Goal: Task Accomplishment & Management: Use online tool/utility

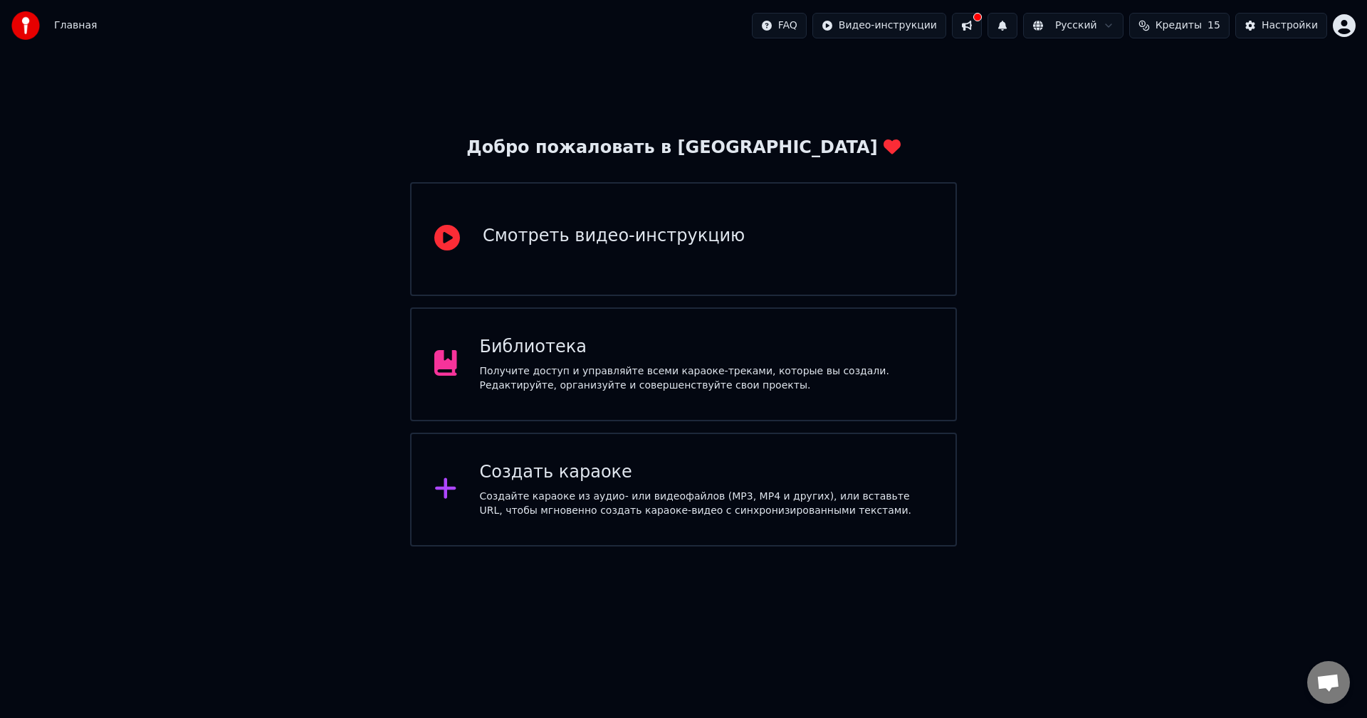
click at [602, 478] on div "Создать караоке" at bounding box center [706, 472] width 453 height 23
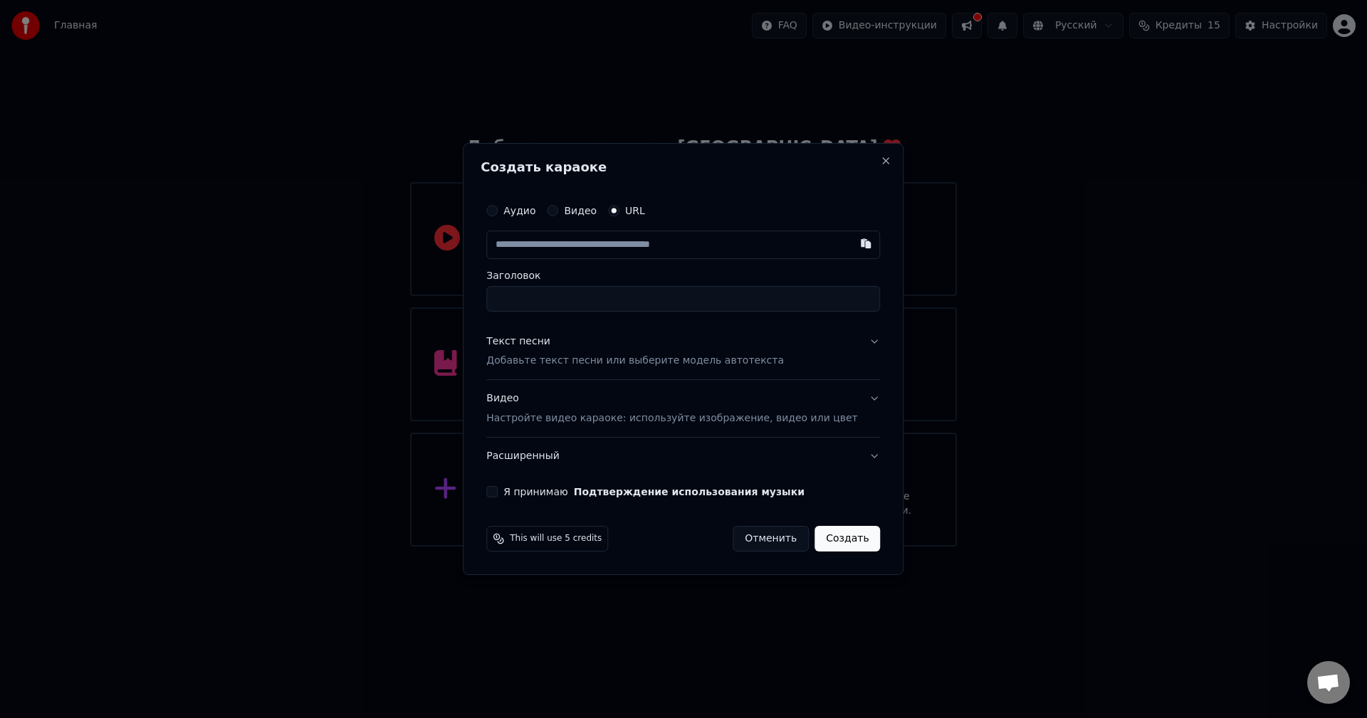
paste input "**********"
type input "**********"
click at [558, 301] on input "**********" at bounding box center [683, 299] width 394 height 26
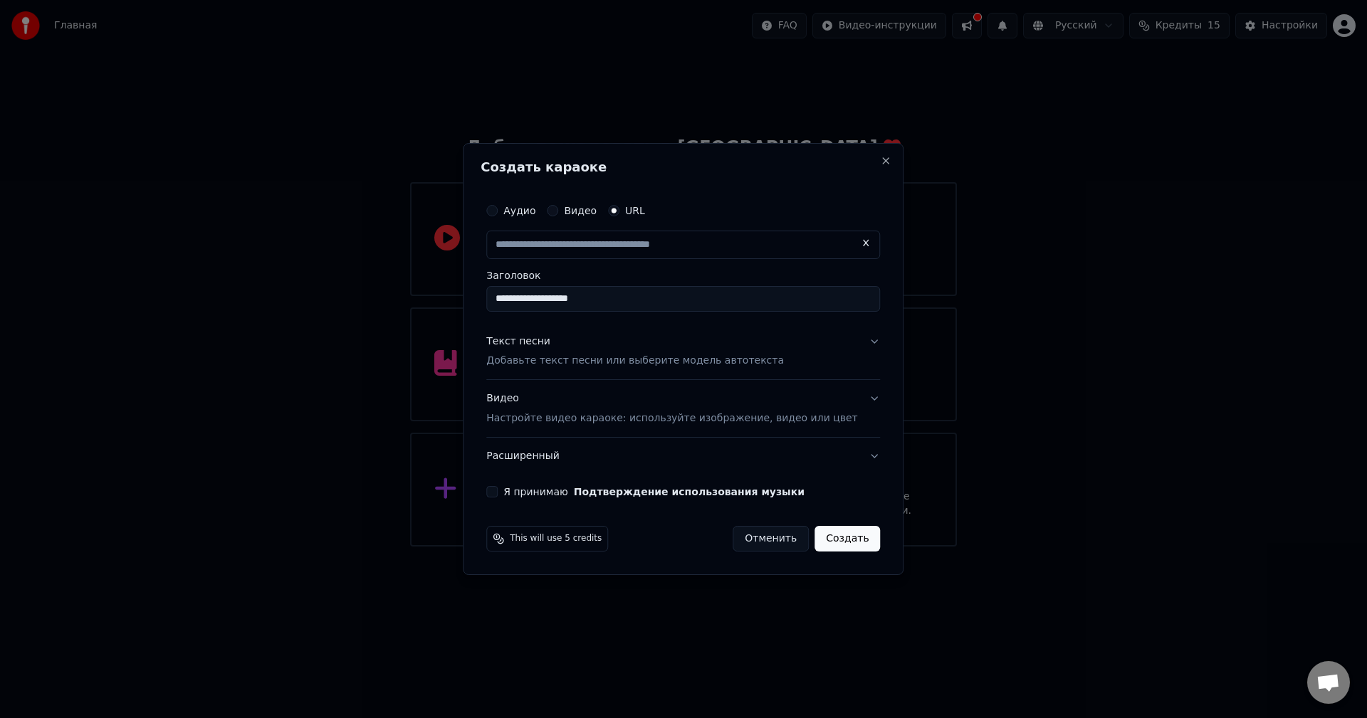
click at [623, 338] on div "Текст песни Добавьте текст песни или выберите модель автотекста" at bounding box center [635, 352] width 298 height 34
type input "**********"
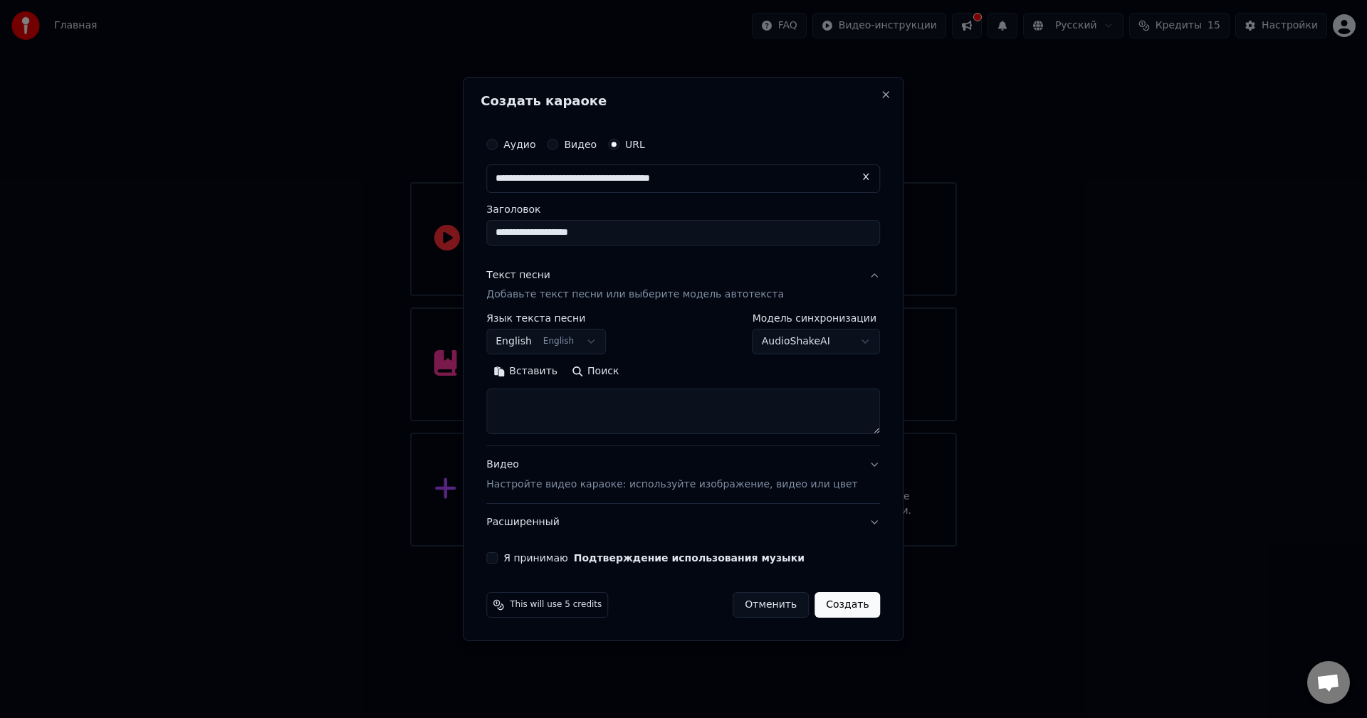
click at [574, 342] on button "English English" at bounding box center [546, 343] width 120 height 26
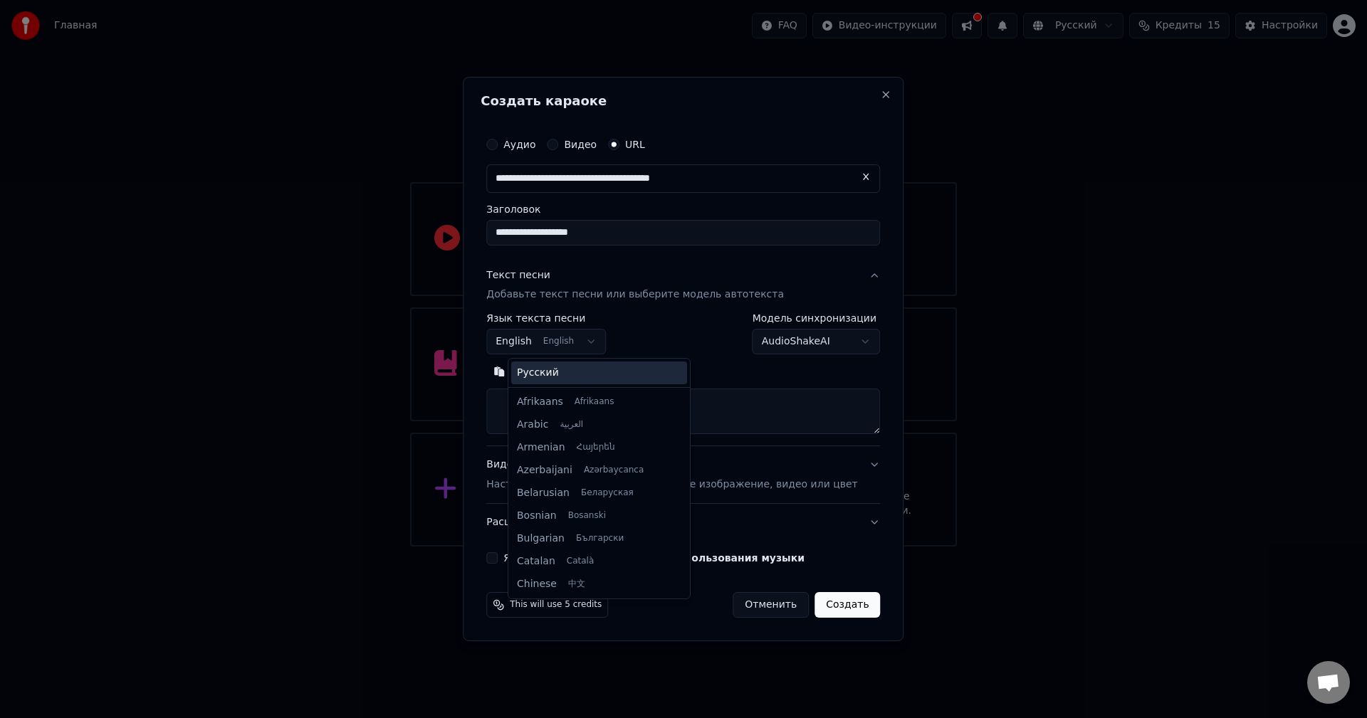
scroll to position [114, 0]
click at [647, 304] on body "**********" at bounding box center [683, 273] width 1367 height 547
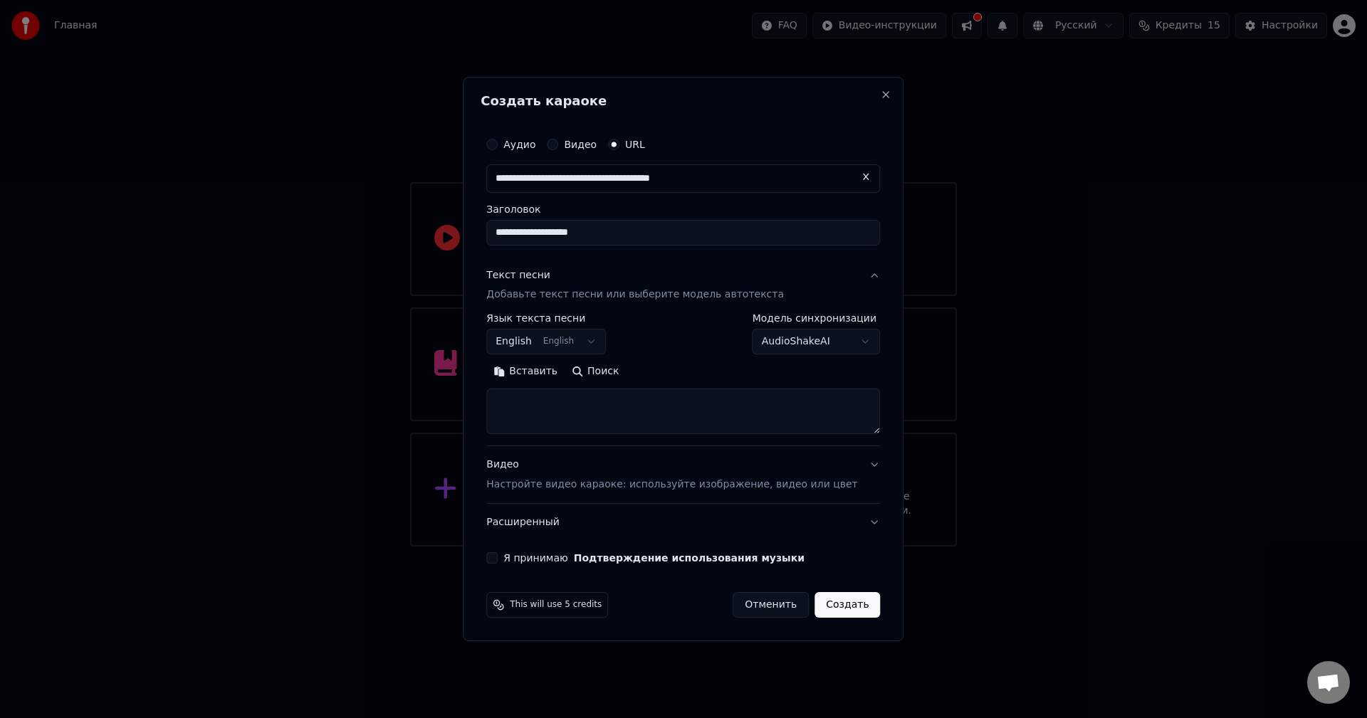
click at [567, 340] on button "English English" at bounding box center [546, 343] width 120 height 26
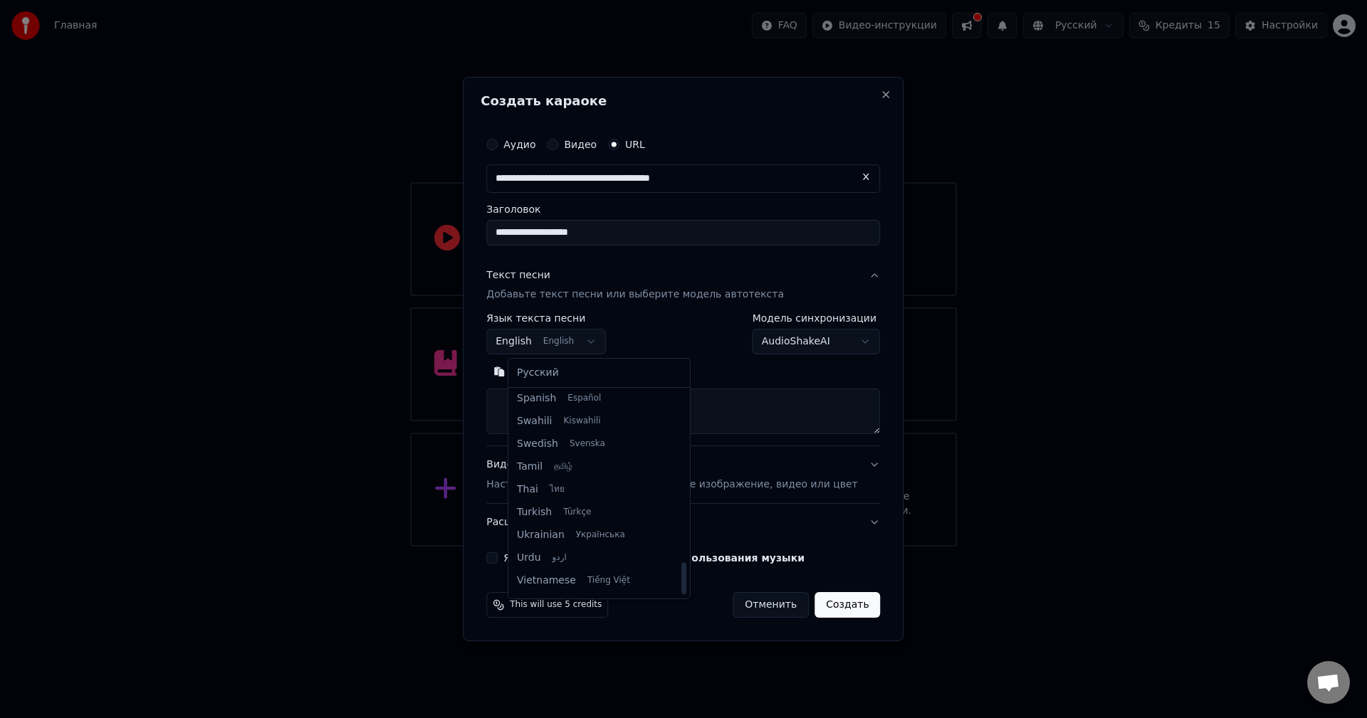
scroll to position [1093, 0]
select select "**"
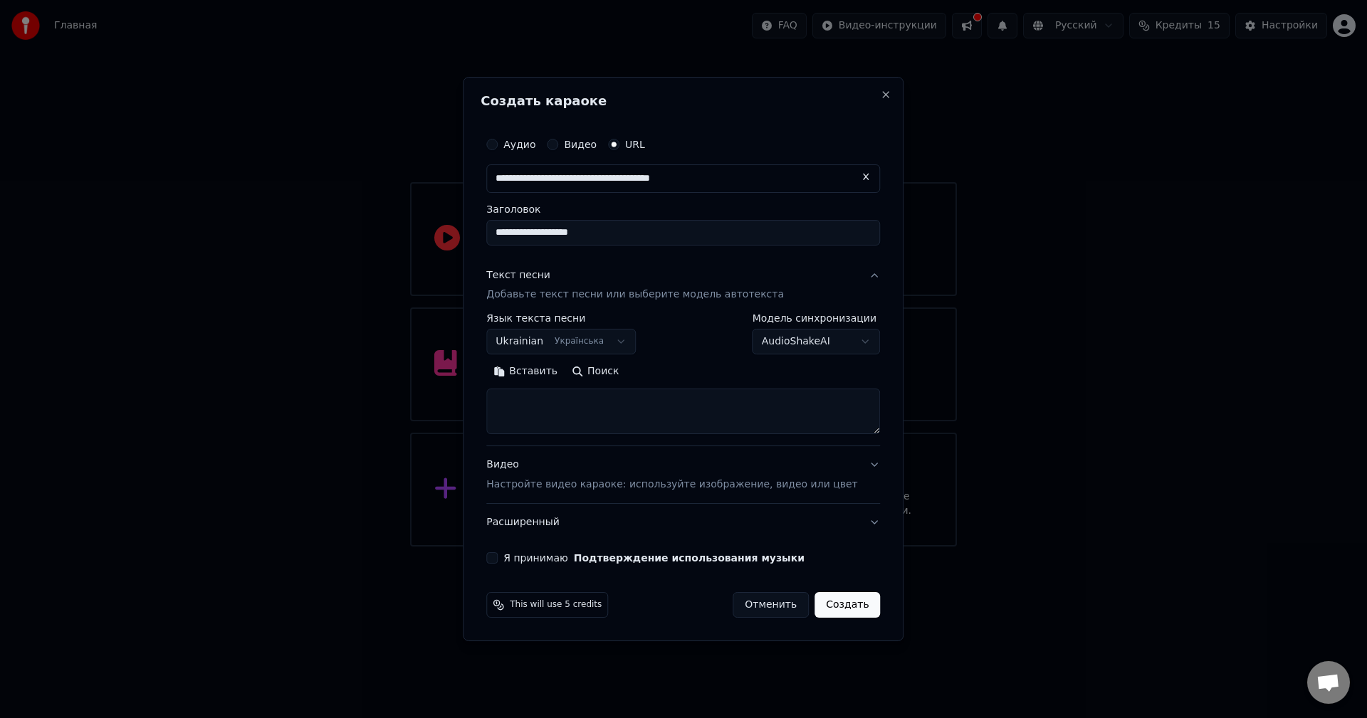
click at [564, 401] on textarea at bounding box center [683, 412] width 394 height 46
paste textarea "**********"
type textarea "**********"
click at [760, 339] on body "**********" at bounding box center [683, 273] width 1367 height 547
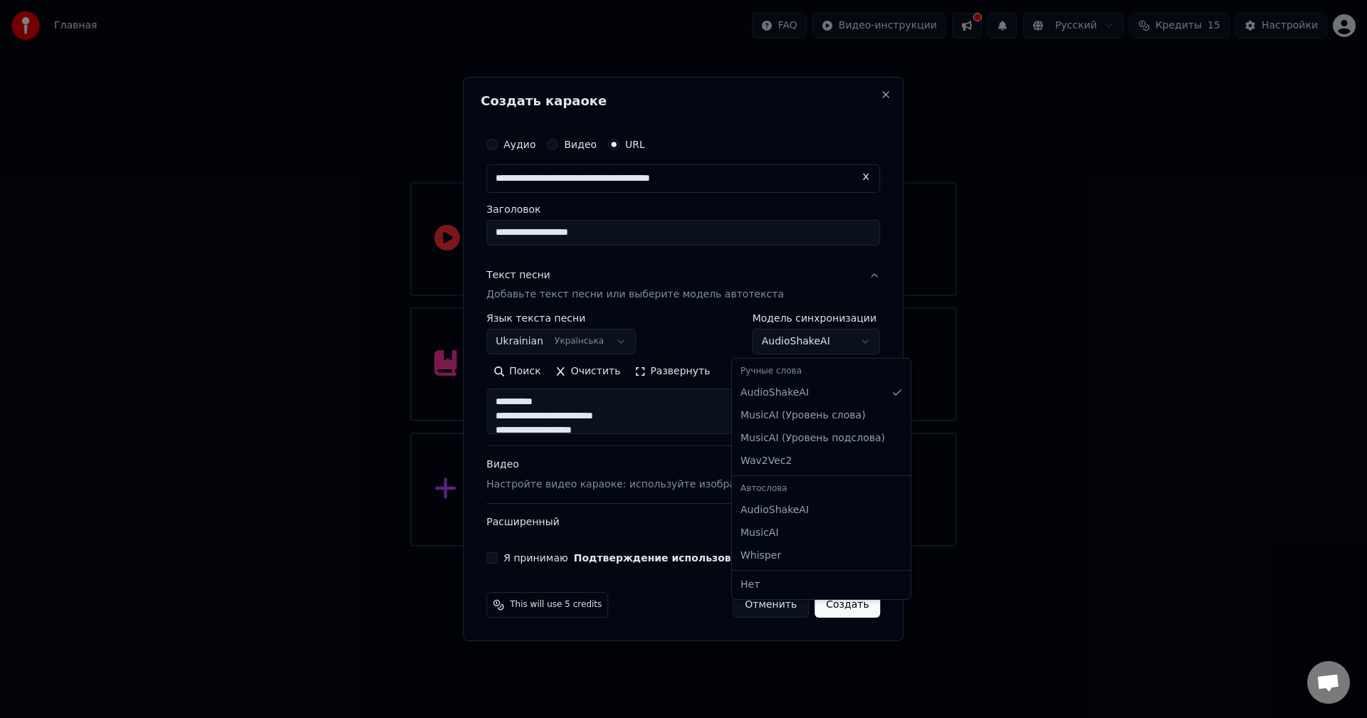
select select "**********"
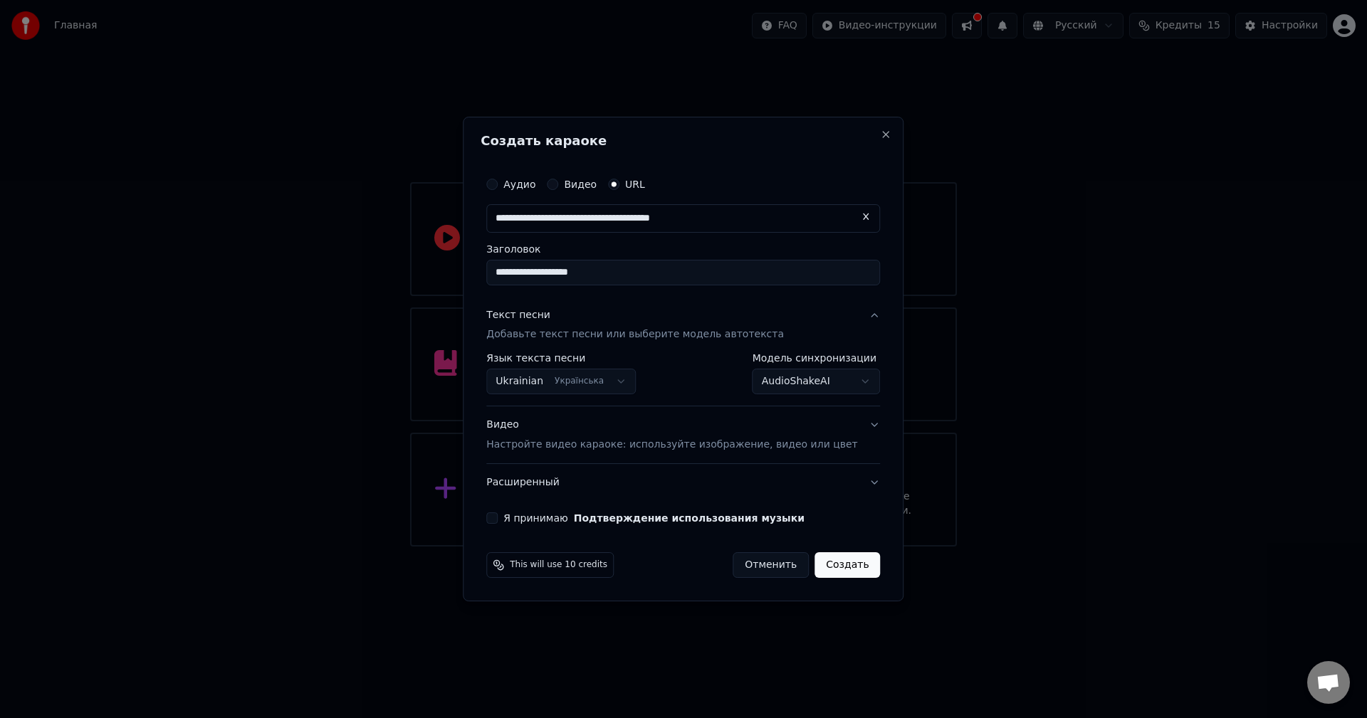
click at [521, 523] on div "Я принимаю Подтверждение использования музыки" at bounding box center [683, 518] width 394 height 11
click at [498, 523] on button "Я принимаю Подтверждение использования музыки" at bounding box center [491, 518] width 11 height 11
click at [829, 563] on button "Создать" at bounding box center [846, 565] width 65 height 26
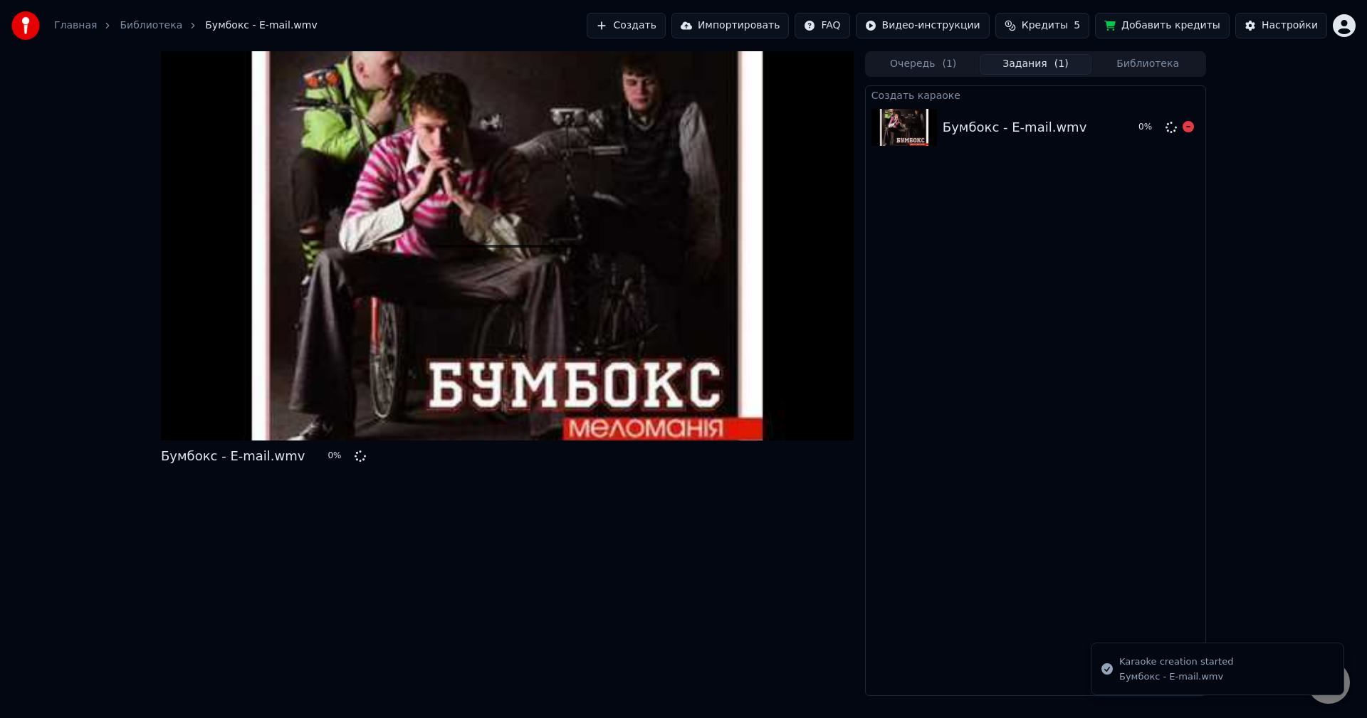
click at [1175, 129] on icon at bounding box center [1171, 127] width 14 height 14
click at [1110, 129] on div "Бумбокс - E-mail.wmv" at bounding box center [1035, 127] width 184 height 20
click at [1190, 129] on icon at bounding box center [1187, 126] width 11 height 11
click at [1009, 122] on div "Бумбокс - E-mail.wmv" at bounding box center [1015, 127] width 144 height 20
click at [993, 122] on div "Бумбокс - E-mail.wmv" at bounding box center [1015, 127] width 144 height 20
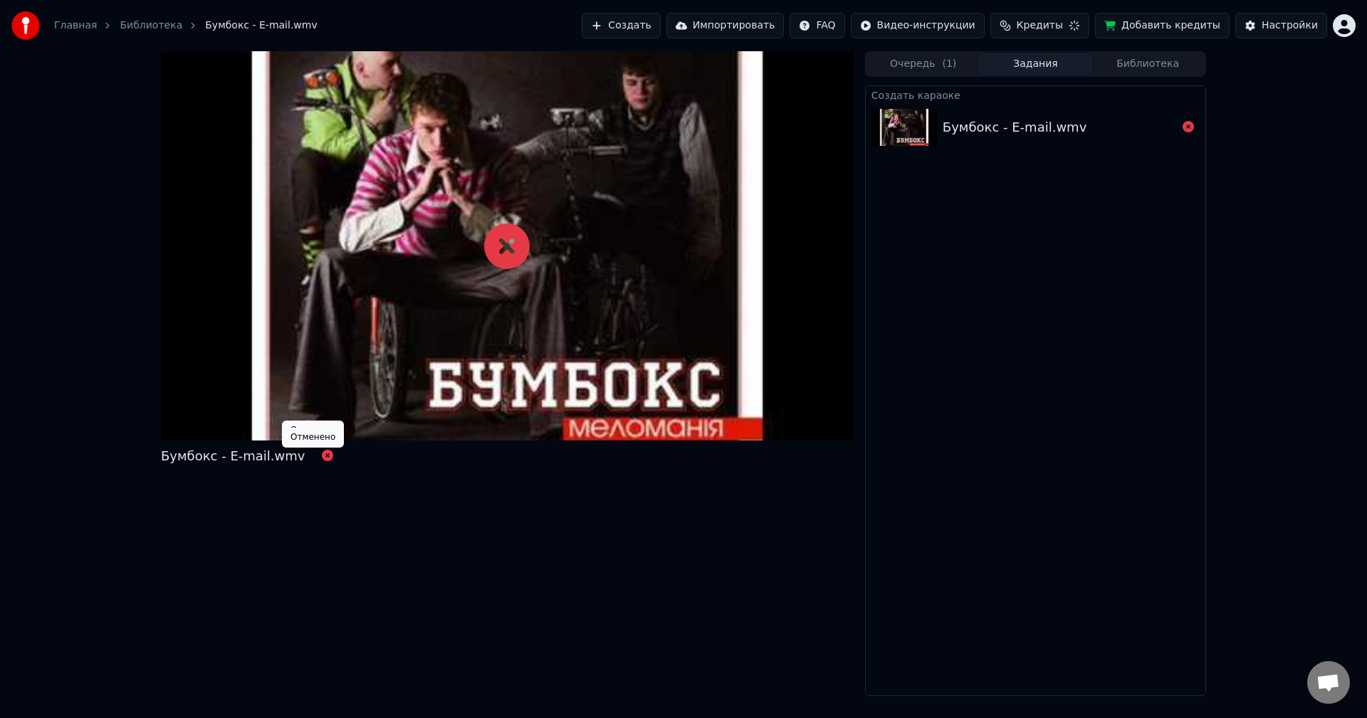
click at [322, 459] on icon at bounding box center [327, 455] width 11 height 11
click at [120, 28] on link "Библиотека" at bounding box center [151, 26] width 63 height 14
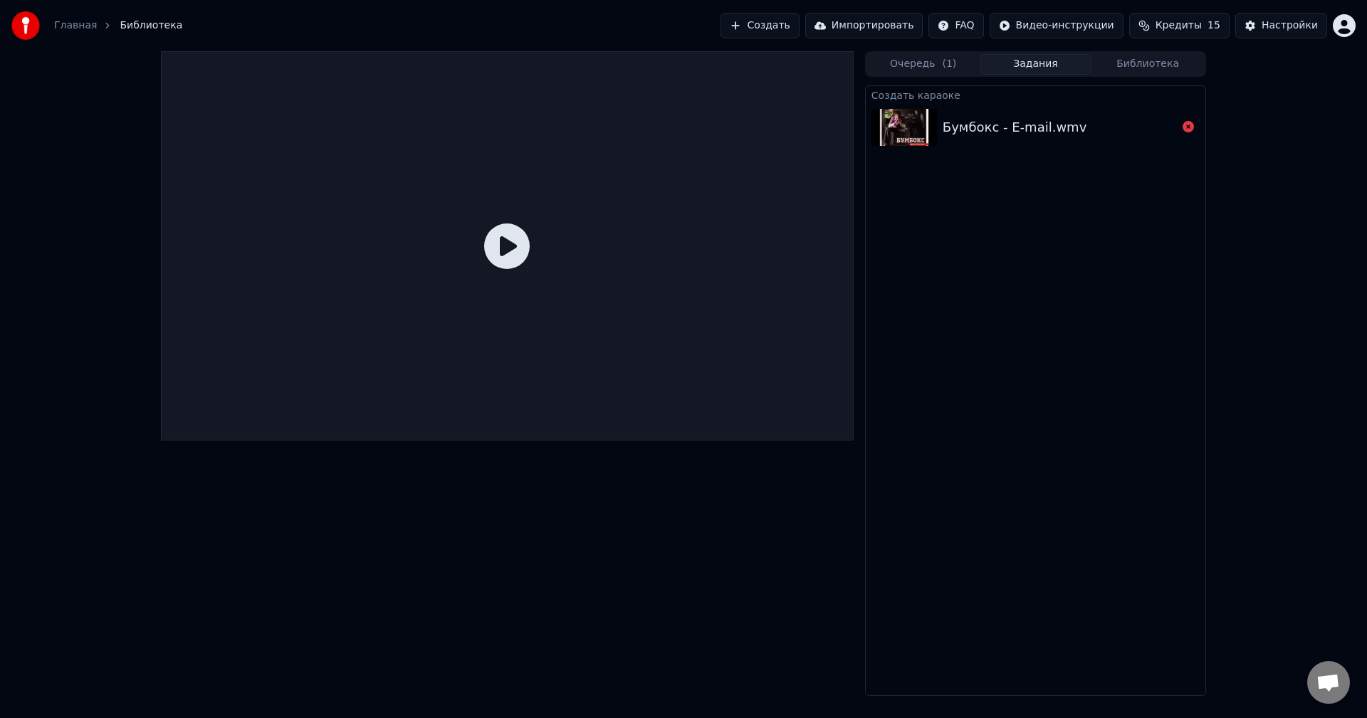
click at [65, 28] on link "Главная" at bounding box center [75, 26] width 43 height 14
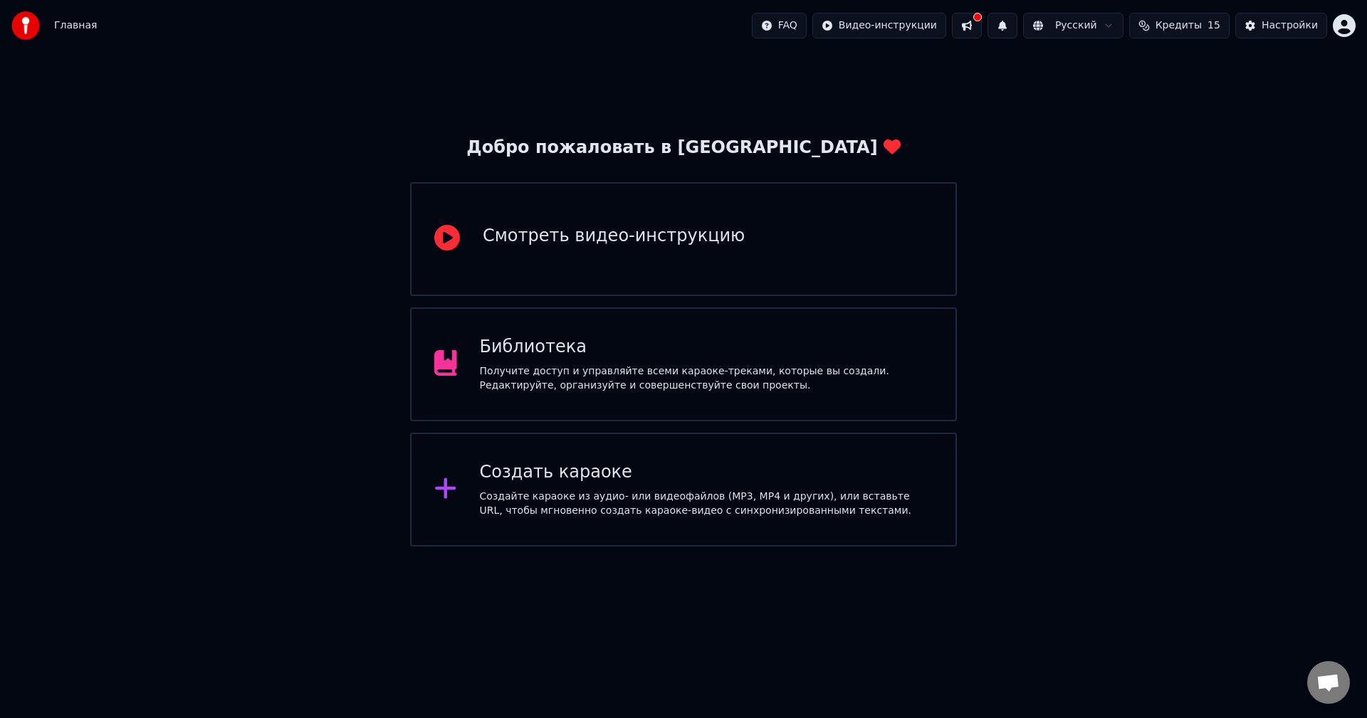
click at [499, 462] on div "Создать караоке" at bounding box center [706, 472] width 453 height 23
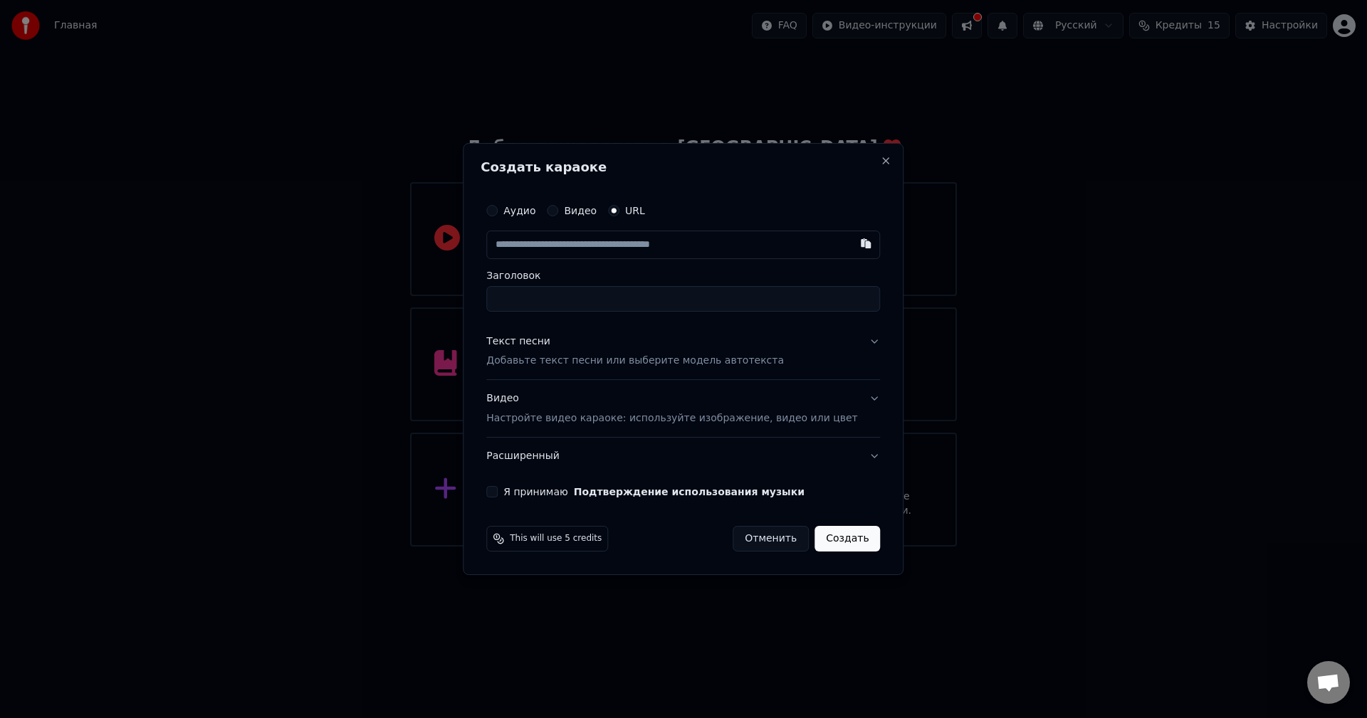
type input "**********"
paste input "**********"
type input "**********"
click at [576, 298] on input "Заголовок" at bounding box center [683, 299] width 394 height 26
type input "**********"
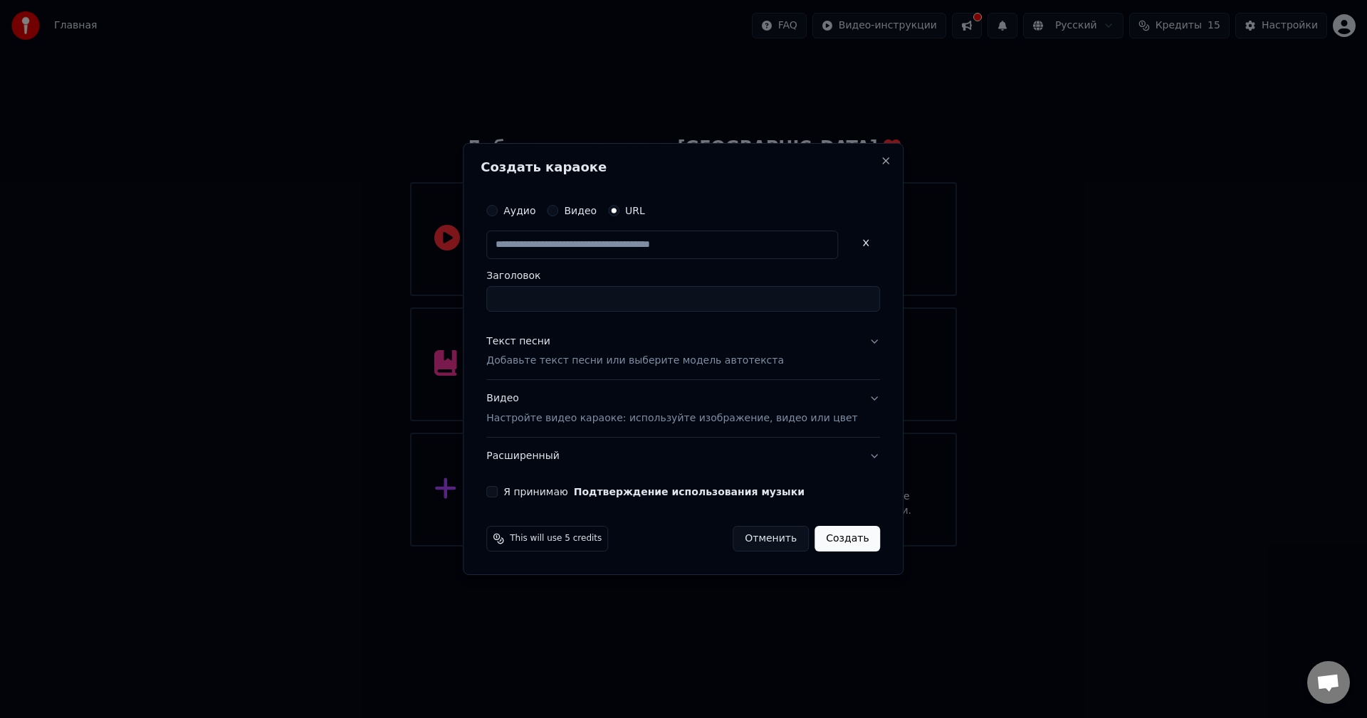
type input "**********"
click at [859, 336] on div "**********" at bounding box center [683, 347] width 405 height 313
click at [851, 344] on button "Текст песни Добавьте текст песни или выберите модель автотекста" at bounding box center [683, 351] width 394 height 57
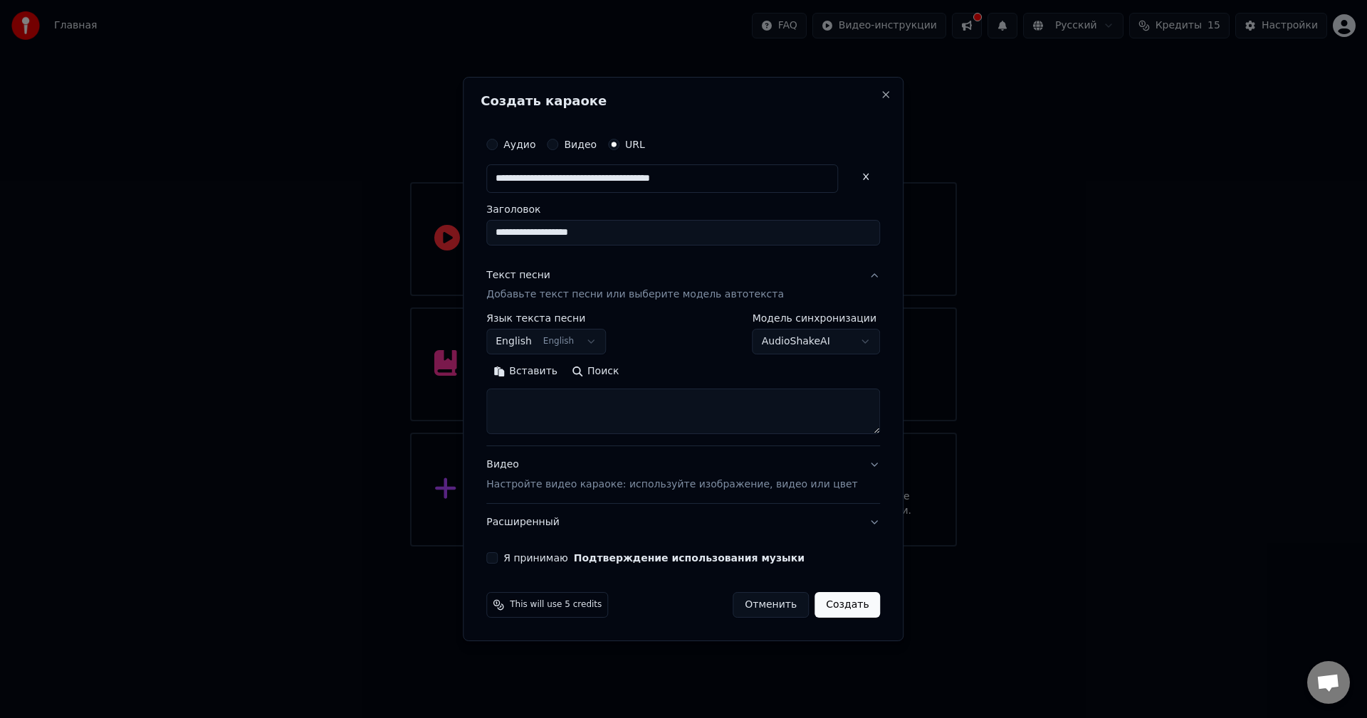
click at [782, 345] on body "**********" at bounding box center [683, 273] width 1367 height 547
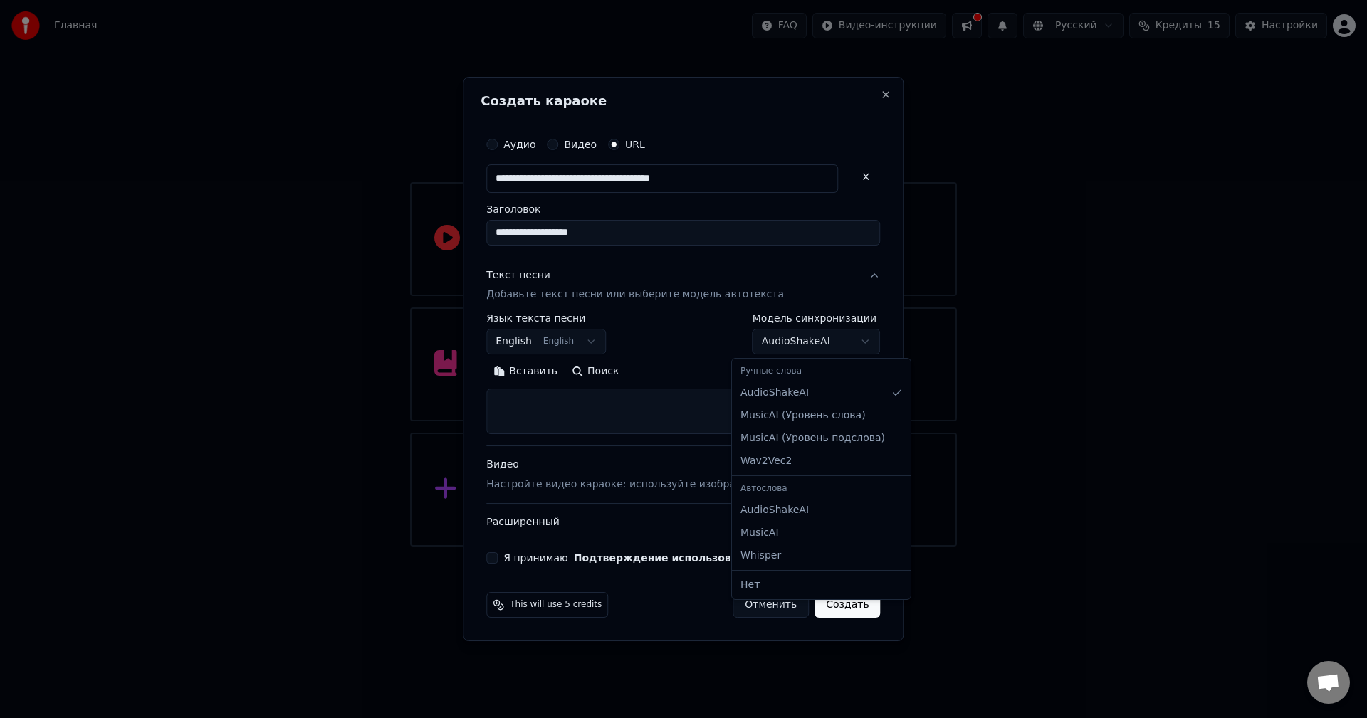
click at [781, 345] on body "**********" at bounding box center [683, 273] width 1367 height 547
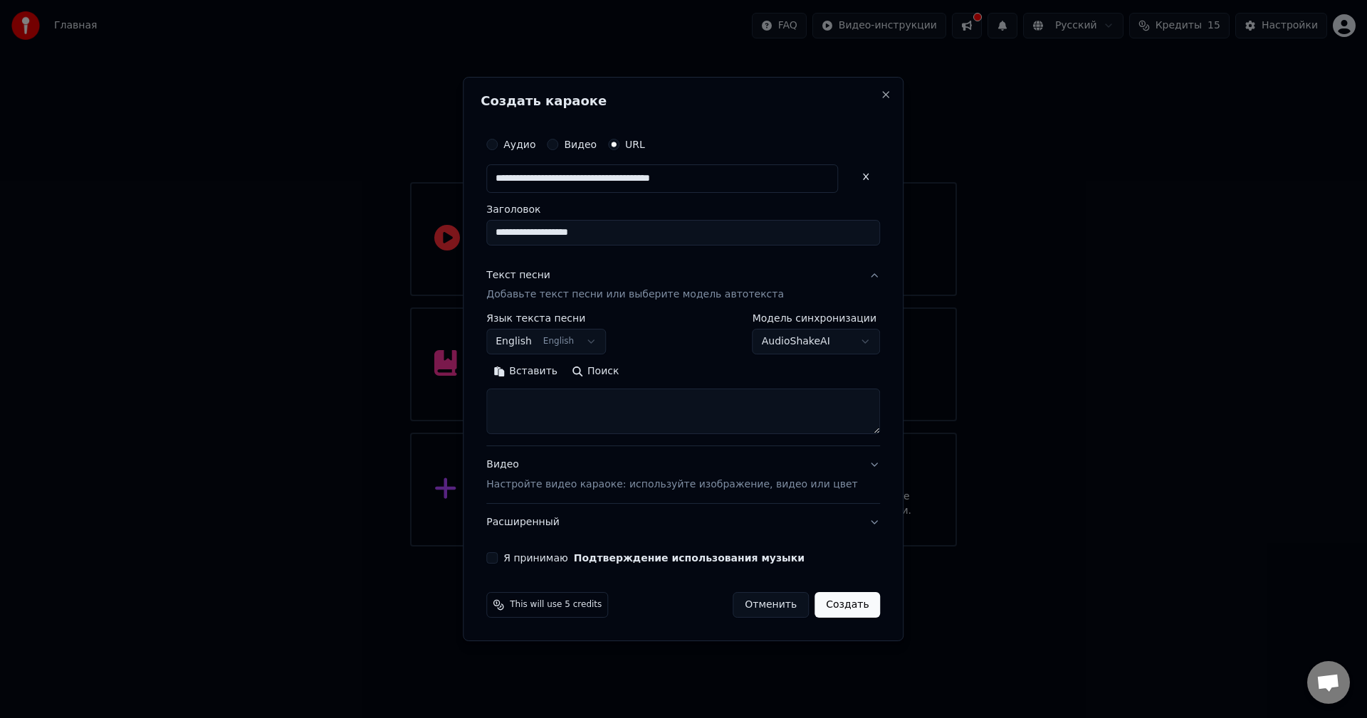
click at [775, 347] on body "**********" at bounding box center [683, 273] width 1367 height 547
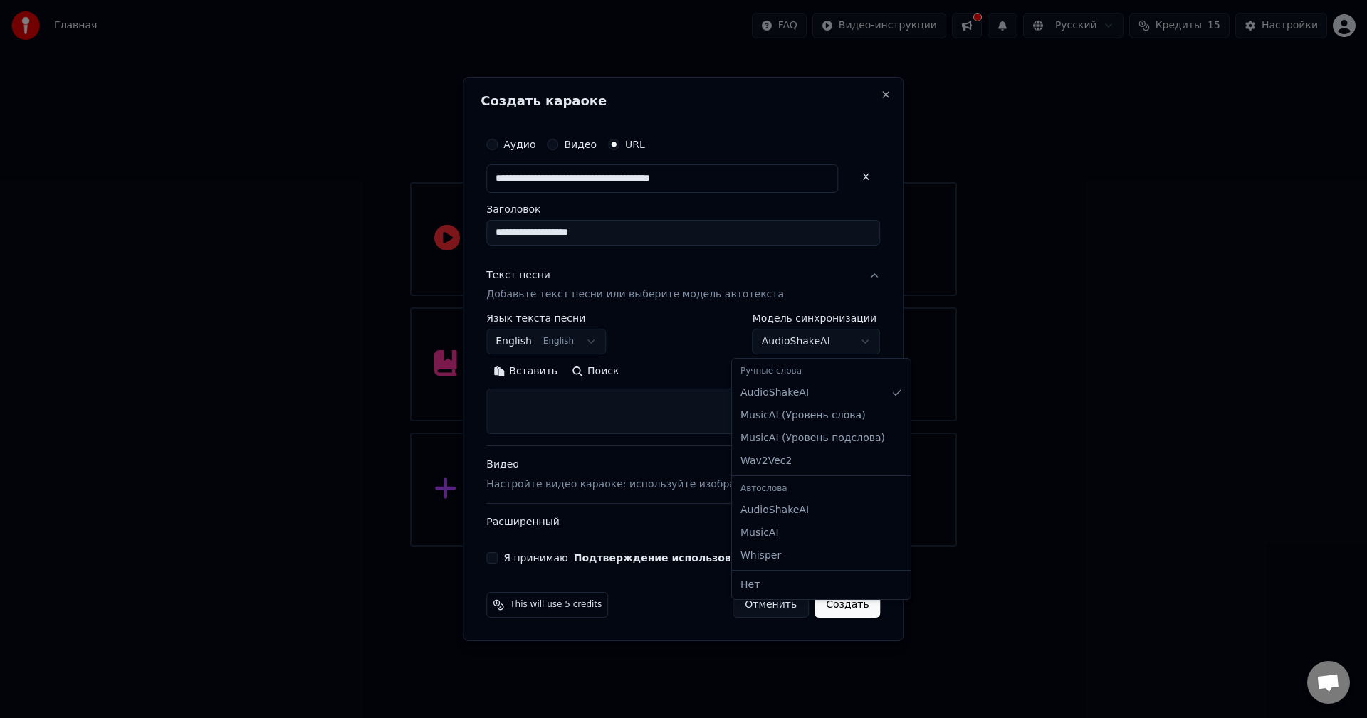
select select "**********"
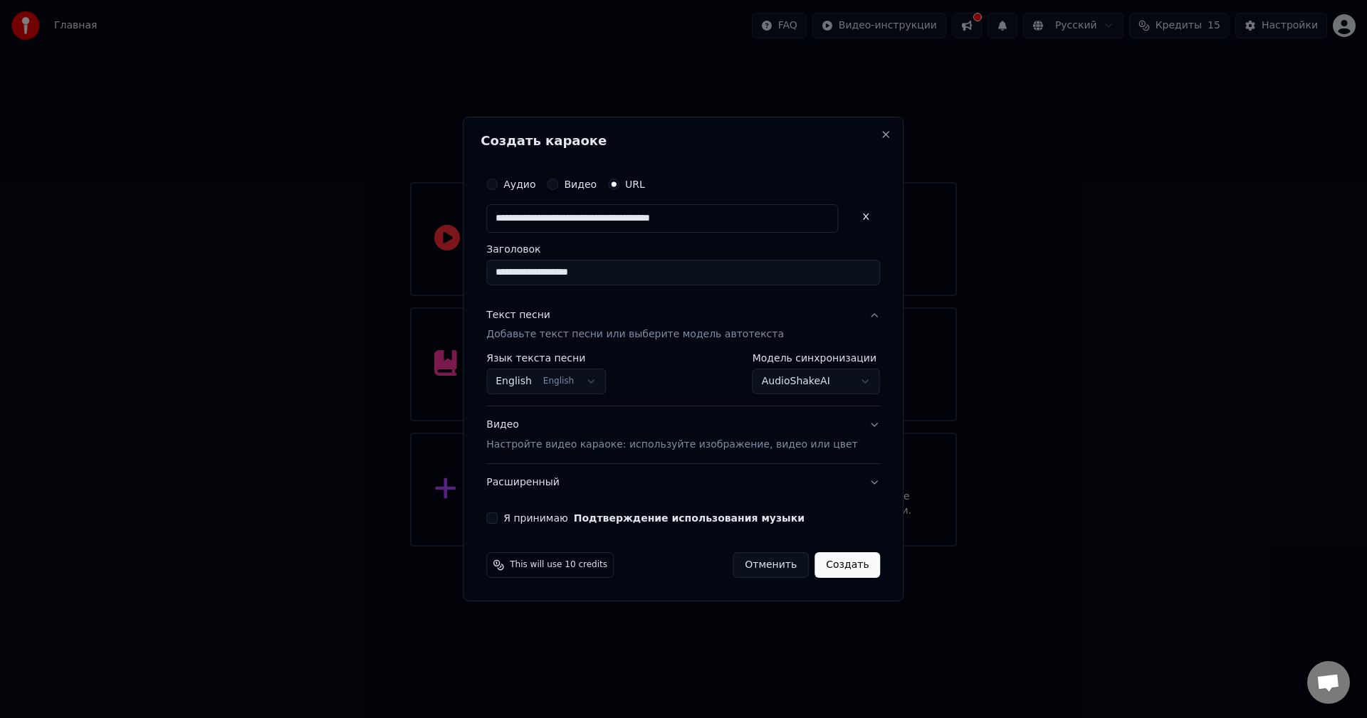
click at [498, 518] on button "Я принимаю Подтверждение использования музыки" at bounding box center [491, 518] width 11 height 11
click at [584, 442] on p "Настройте видео караоке: используйте изображение, видео или цвет" at bounding box center [671, 445] width 371 height 14
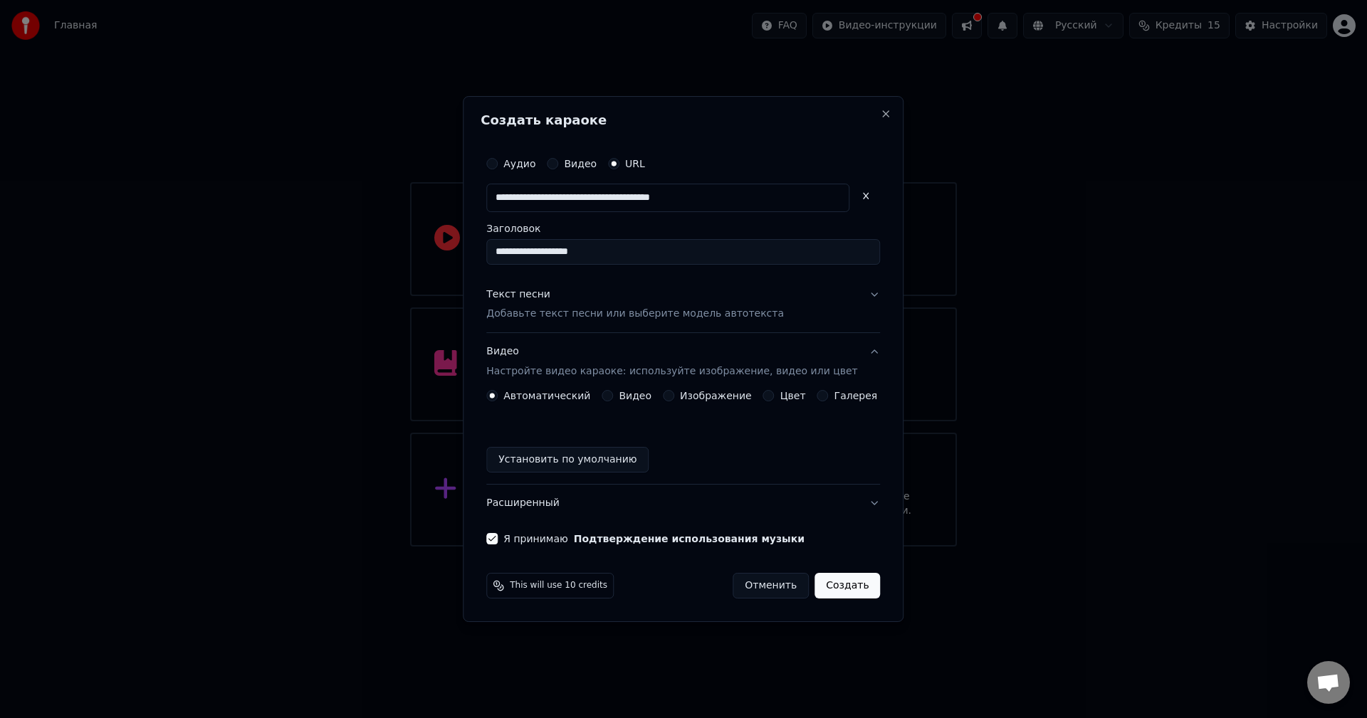
click at [631, 399] on label "Видео" at bounding box center [635, 396] width 33 height 10
click at [613, 399] on button "Видео" at bounding box center [607, 395] width 11 height 11
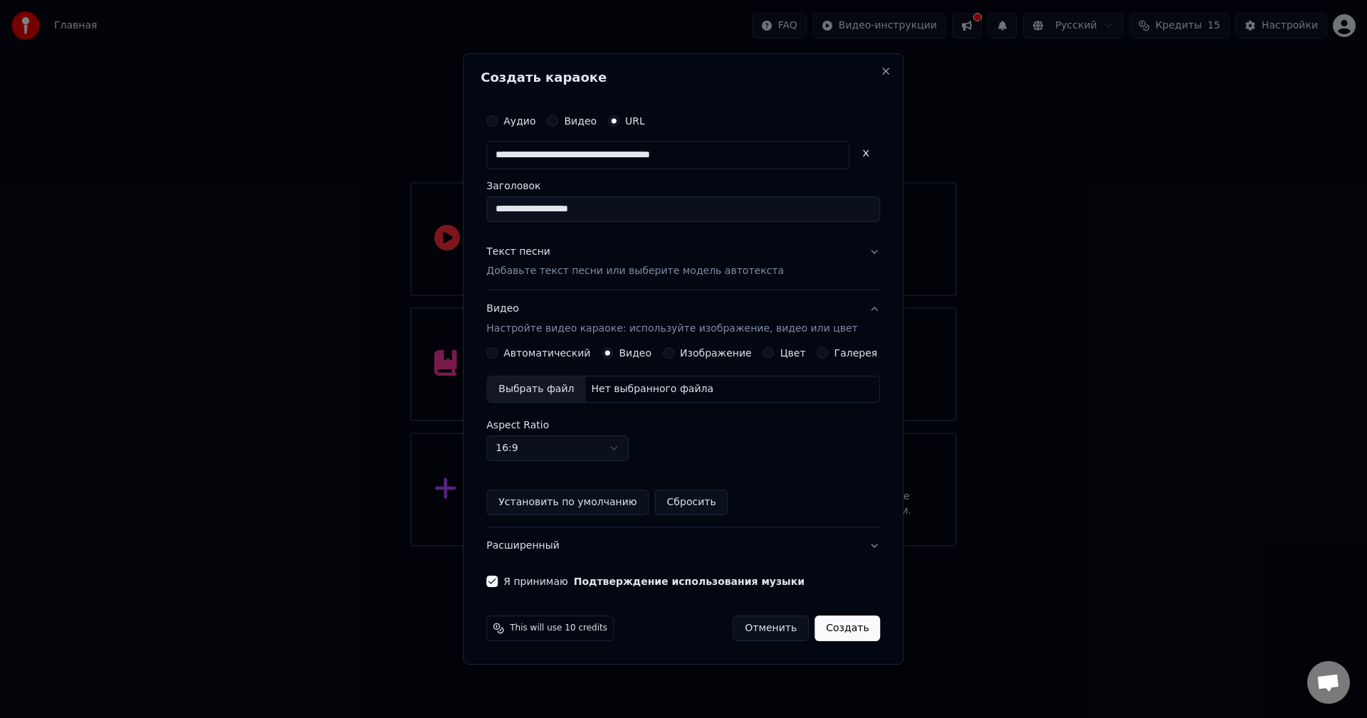
click at [573, 358] on label "Автоматический" at bounding box center [546, 353] width 87 height 10
click at [498, 359] on button "Автоматический" at bounding box center [491, 352] width 11 height 11
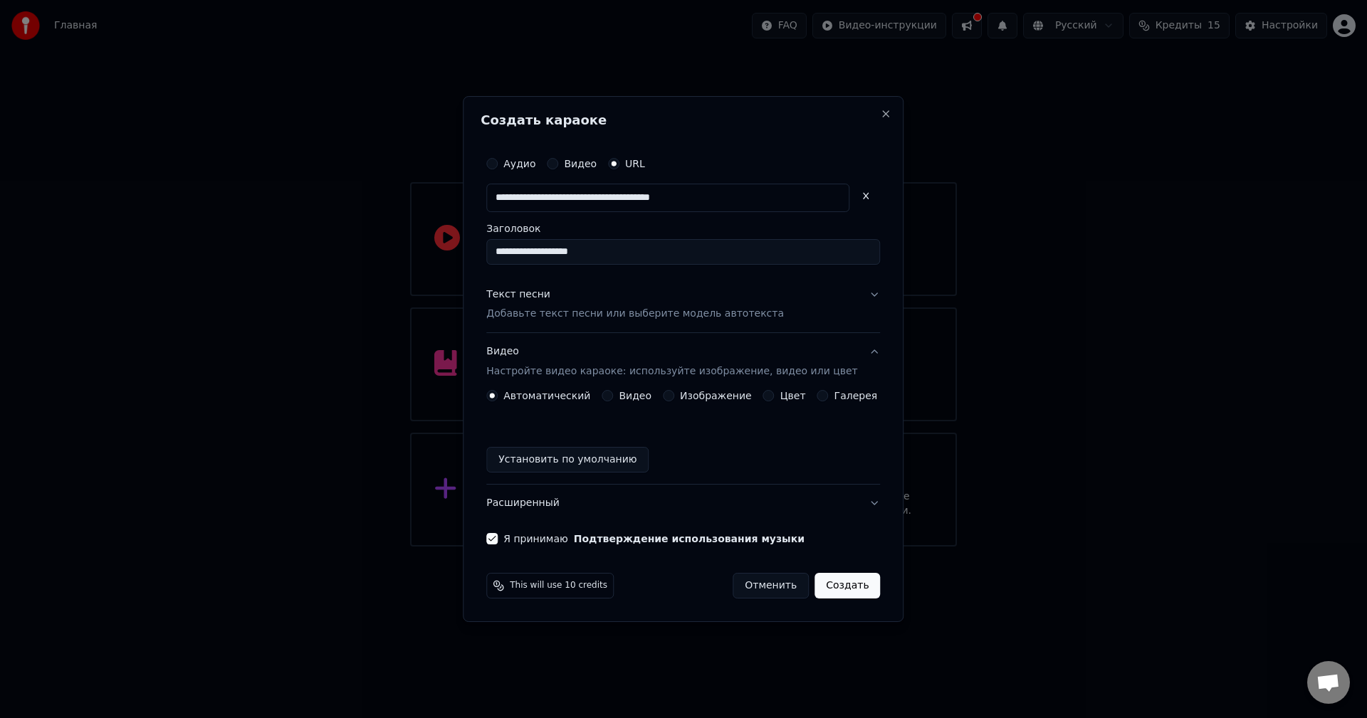
click at [614, 402] on div "Автоматический Видео Изображение Цвет Галерея Установить по умолчанию" at bounding box center [683, 431] width 394 height 83
click at [613, 401] on button "Видео" at bounding box center [607, 395] width 11 height 11
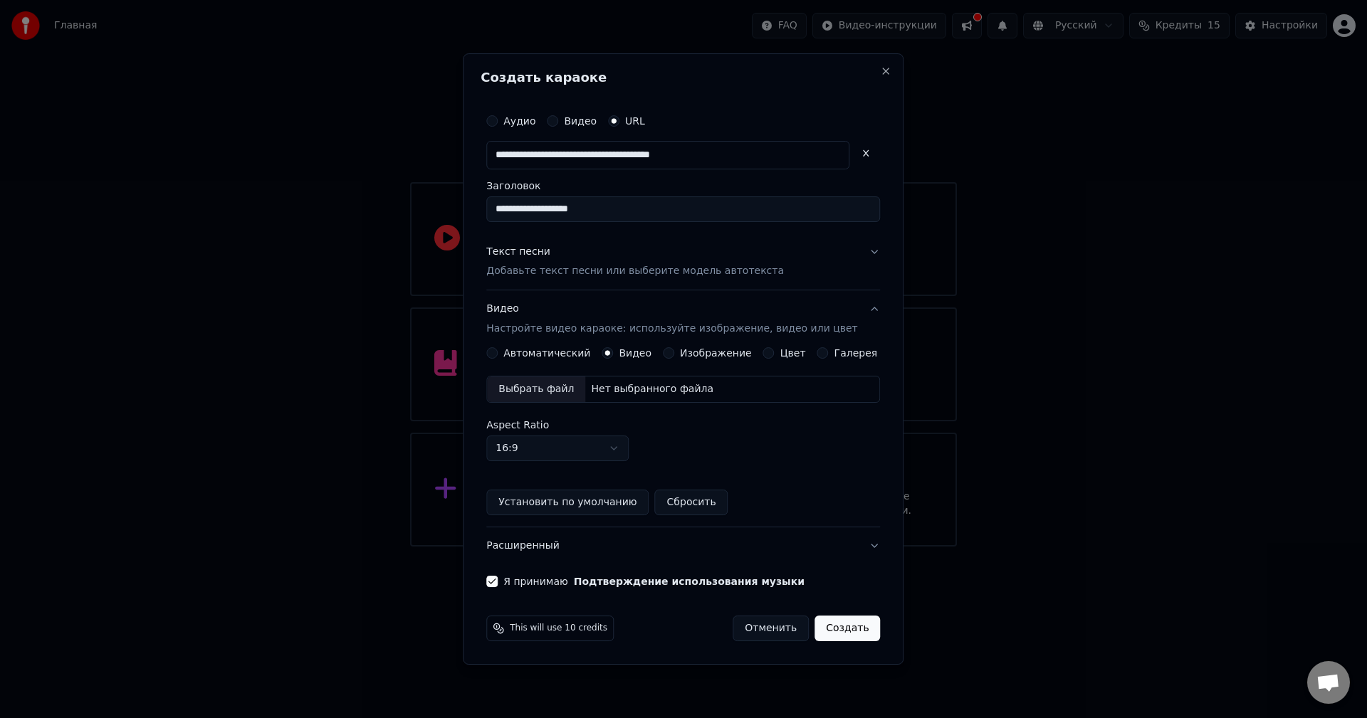
click at [549, 353] on label "Автоматический" at bounding box center [546, 353] width 87 height 10
click at [498, 353] on button "Автоматический" at bounding box center [491, 352] width 11 height 11
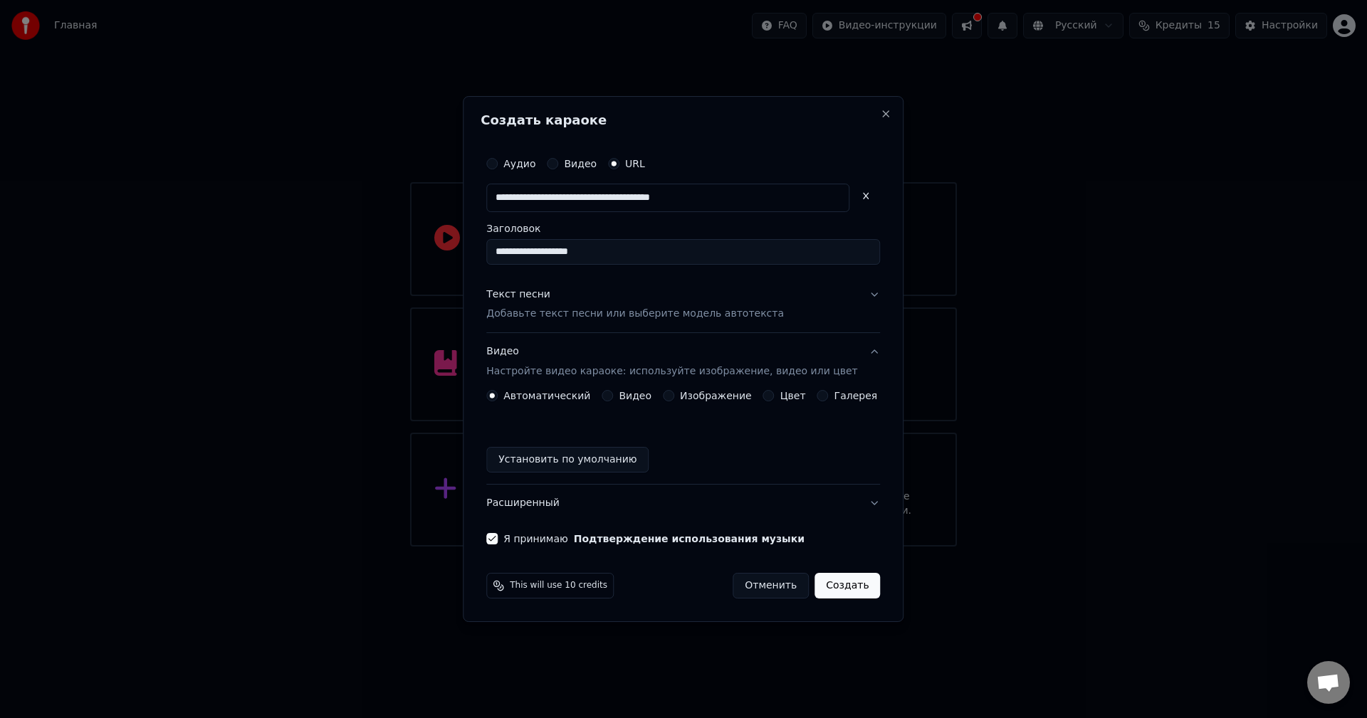
click at [646, 394] on label "Видео" at bounding box center [635, 396] width 33 height 10
click at [613, 394] on button "Видео" at bounding box center [607, 395] width 11 height 11
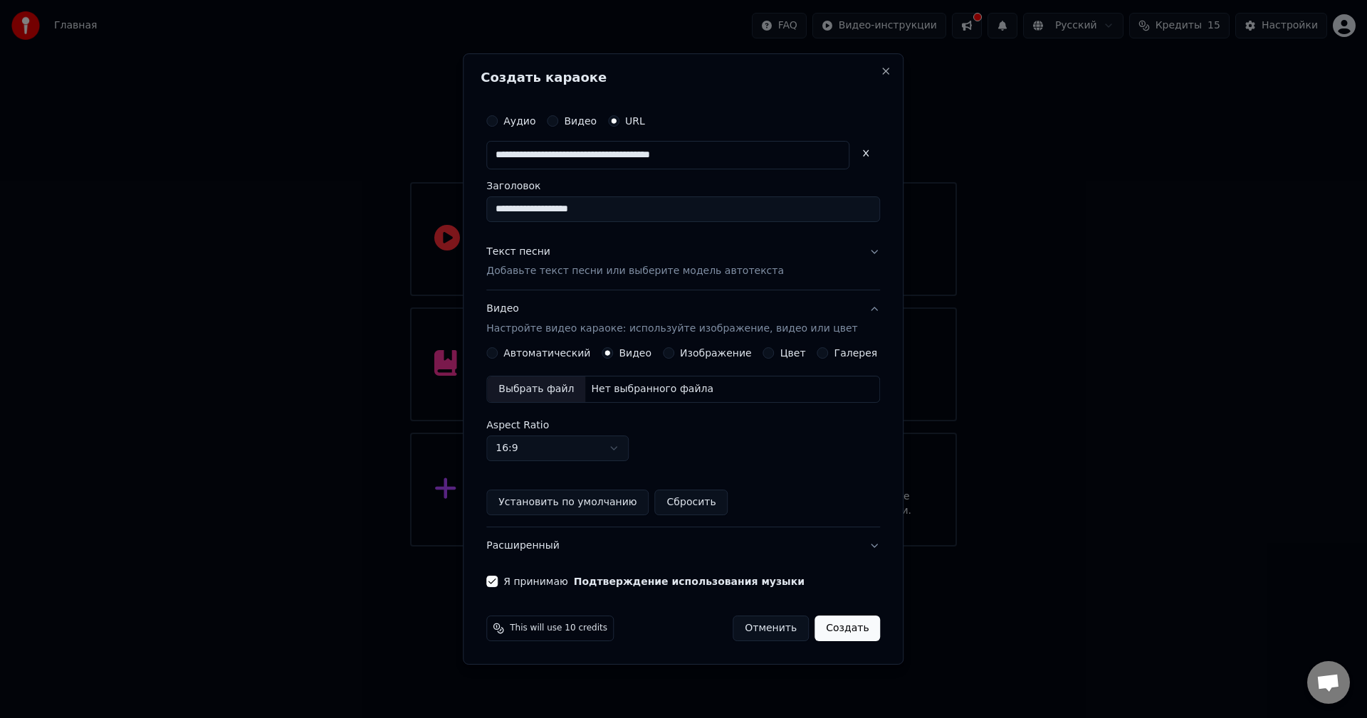
click at [581, 392] on div "Выбрать файл" at bounding box center [536, 390] width 98 height 26
click at [692, 350] on label "Изображение" at bounding box center [716, 353] width 72 height 10
click at [674, 350] on button "Изображение" at bounding box center [668, 352] width 11 height 11
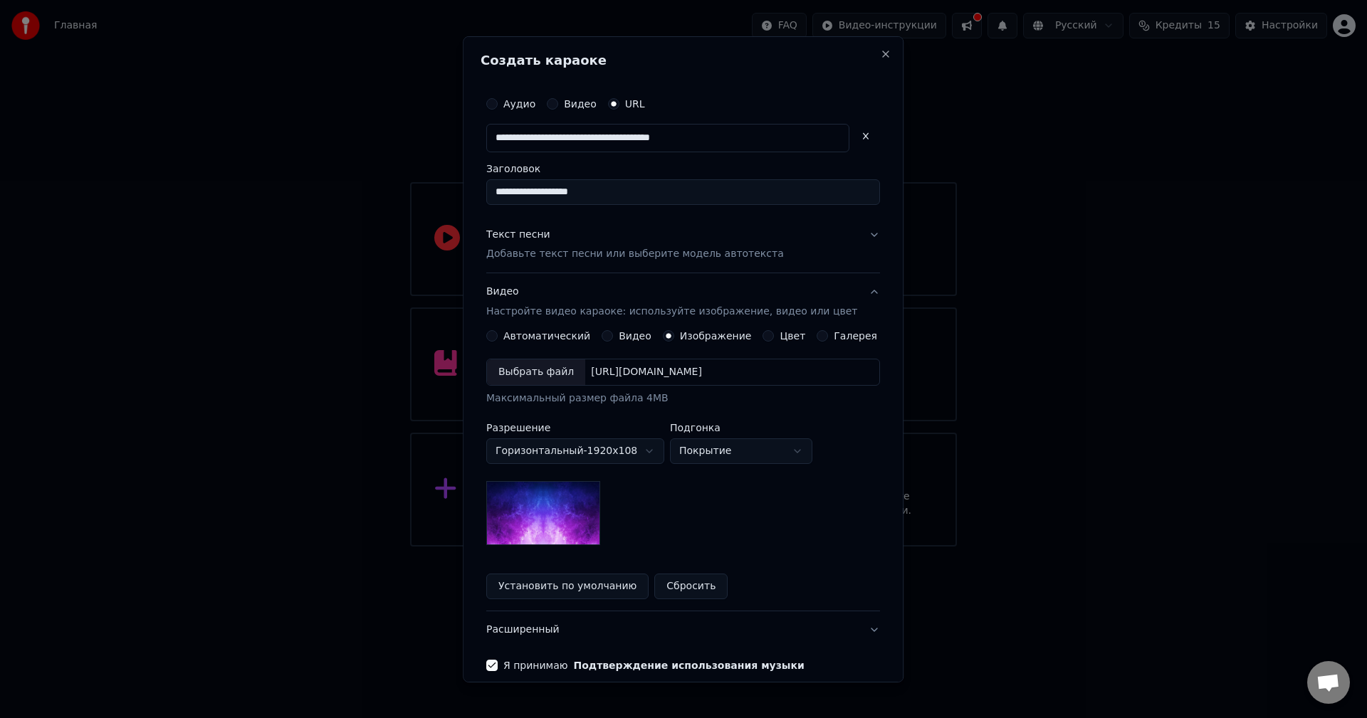
click at [780, 335] on label "Цвет" at bounding box center [793, 336] width 26 height 10
click at [771, 335] on button "Цвет" at bounding box center [768, 335] width 11 height 11
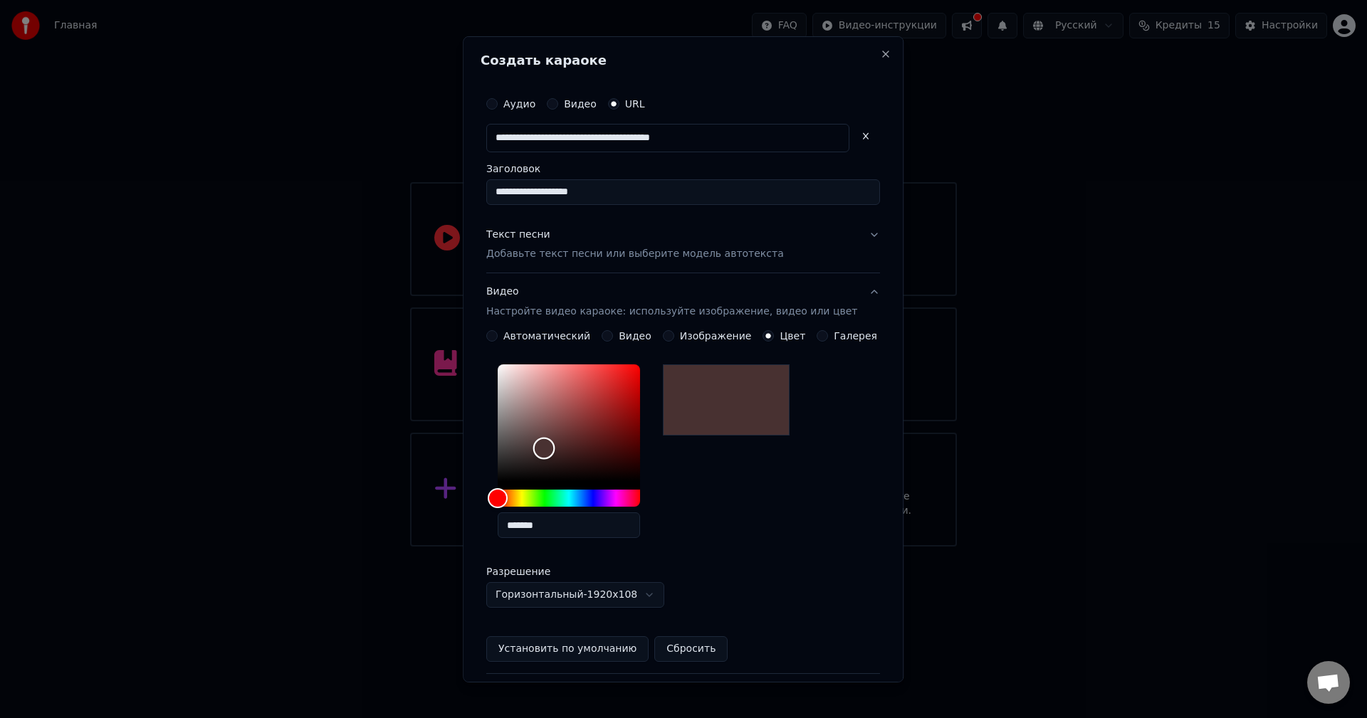
type input "*******"
drag, startPoint x: 554, startPoint y: 448, endPoint x: 353, endPoint y: 631, distance: 271.6
click at [353, 547] on body "**********" at bounding box center [683, 273] width 1367 height 547
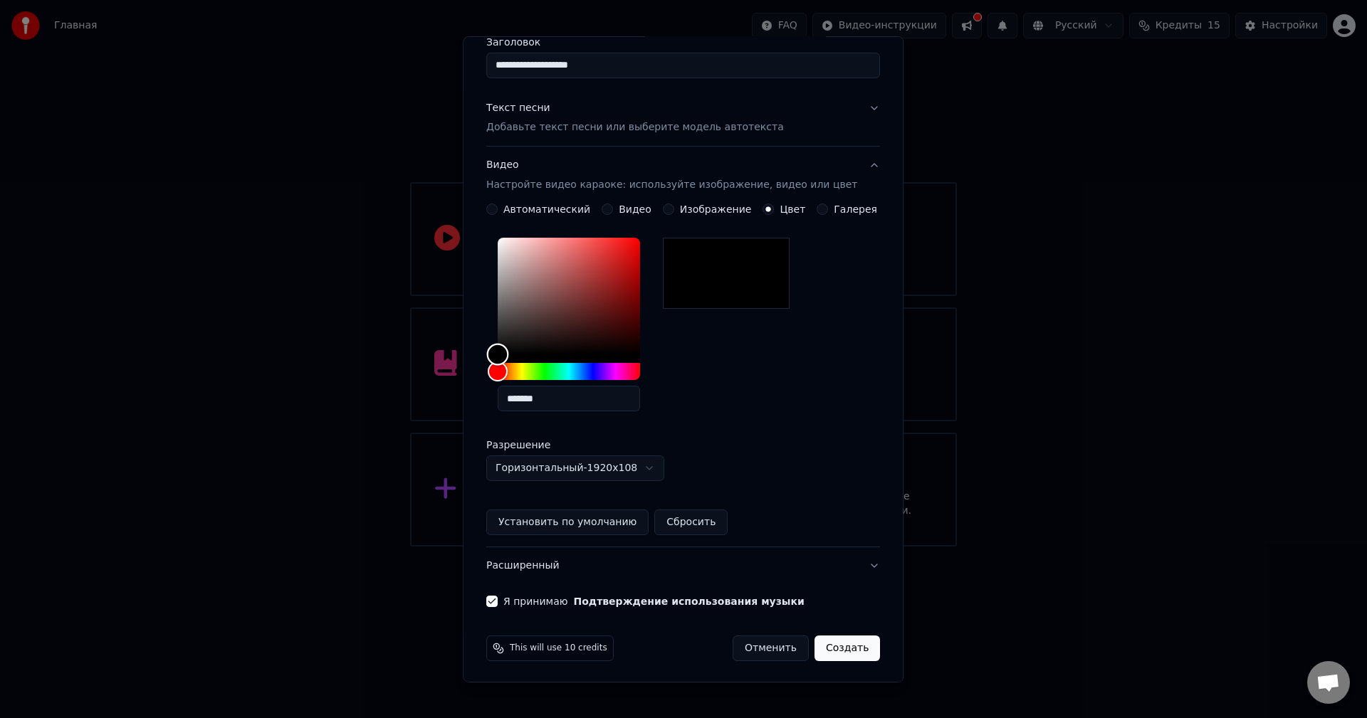
scroll to position [129, 0]
click at [832, 643] on button "Создать" at bounding box center [846, 647] width 65 height 26
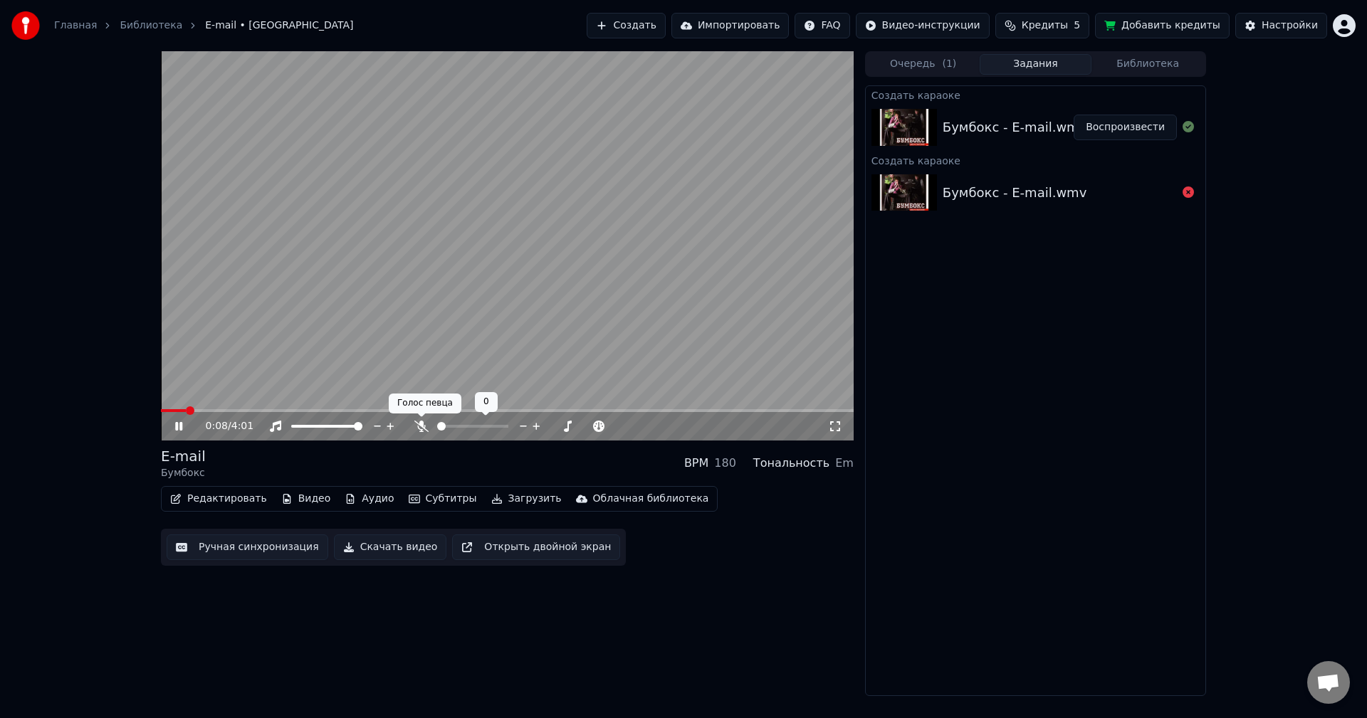
click at [424, 426] on icon at bounding box center [421, 426] width 14 height 11
click at [174, 427] on icon at bounding box center [188, 426] width 33 height 11
click at [191, 498] on button "Редактировать" at bounding box center [218, 499] width 108 height 20
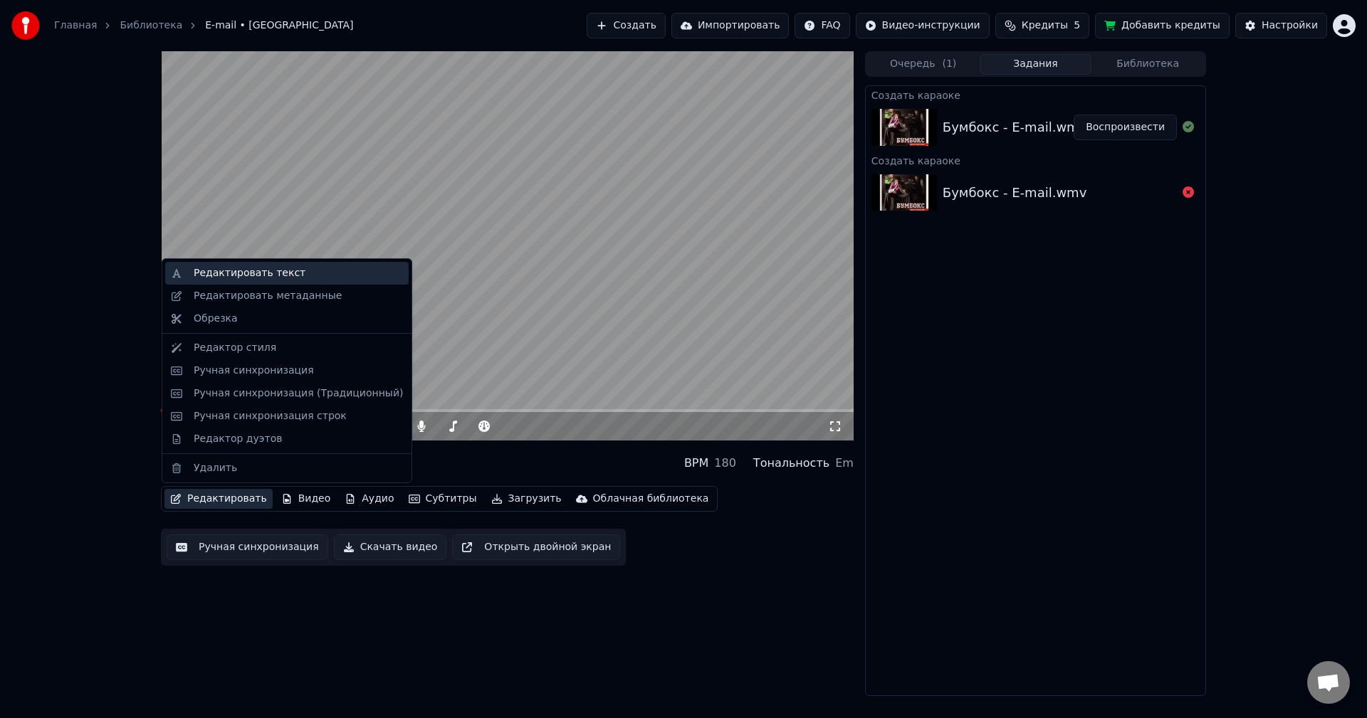
click at [263, 279] on div "Редактировать текст" at bounding box center [250, 273] width 112 height 14
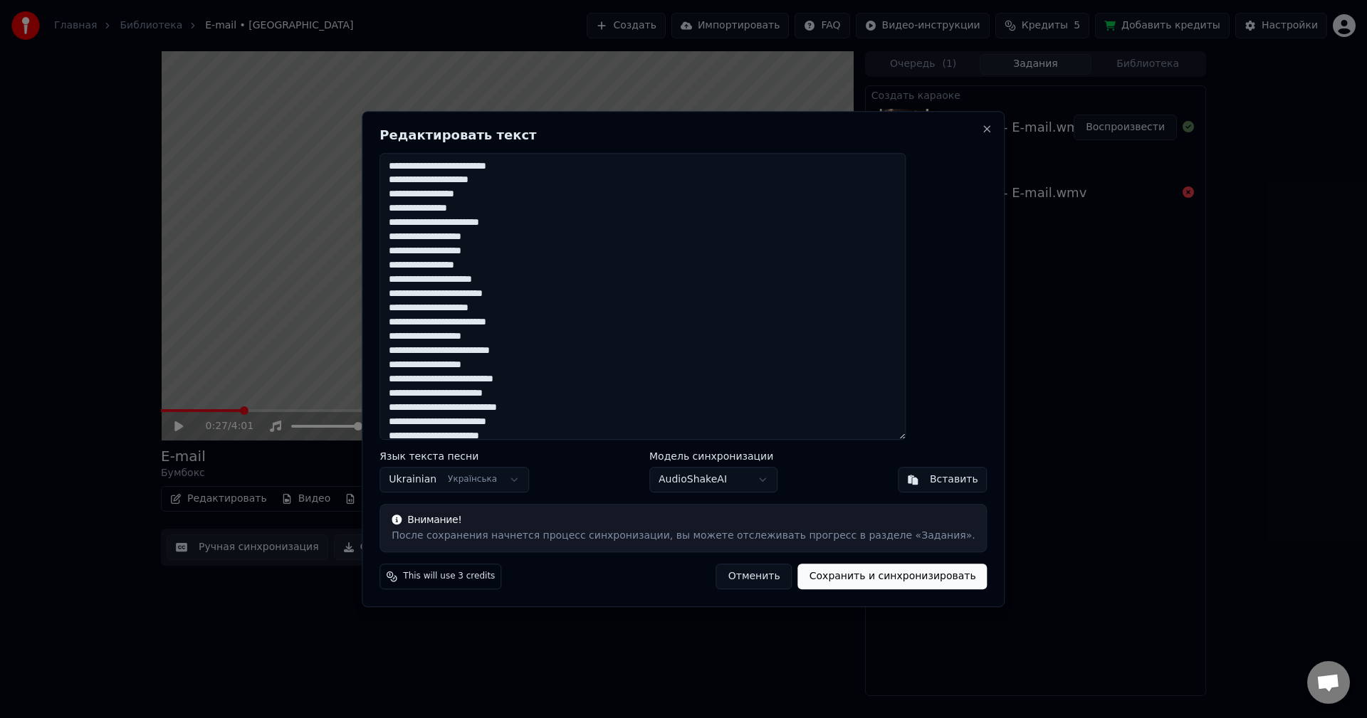
drag, startPoint x: 549, startPoint y: 434, endPoint x: 375, endPoint y: 72, distance: 401.2
click at [375, 72] on body "Главная Библиотека E-mail • Бумбокс Создать Импортировать FAQ Видео-инструкции …" at bounding box center [683, 359] width 1367 height 718
paste textarea "**********"
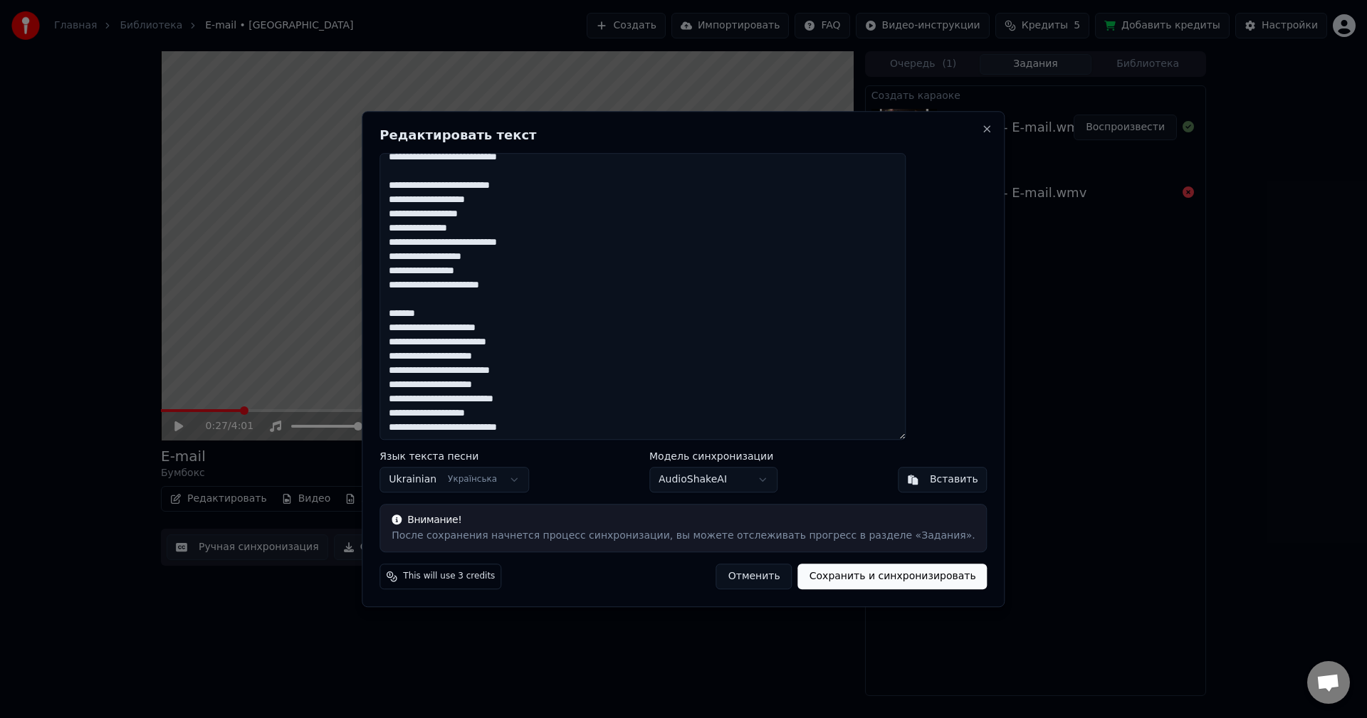
scroll to position [479, 0]
drag, startPoint x: 453, startPoint y: 308, endPoint x: 300, endPoint y: 300, distance: 152.6
click at [300, 300] on body "Главная Библиотека E-mail • Бумбокс Создать Импортировать FAQ Видео-инструкции …" at bounding box center [683, 359] width 1367 height 718
click at [682, 310] on textarea at bounding box center [642, 297] width 526 height 288
drag, startPoint x: 466, startPoint y: 316, endPoint x: 411, endPoint y: 316, distance: 55.5
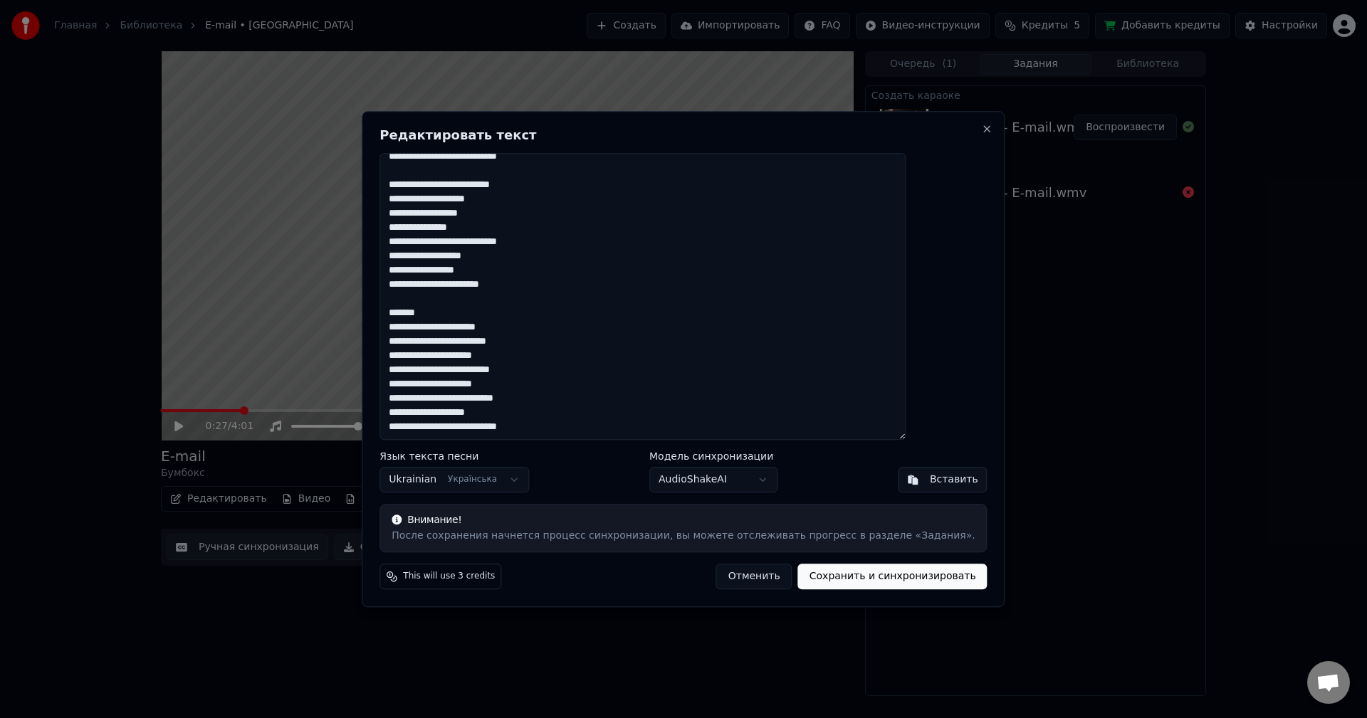
click at [411, 316] on div "Редактировать текст Язык текста песни Ukrainian Українська Модель синхронизации…" at bounding box center [683, 359] width 643 height 496
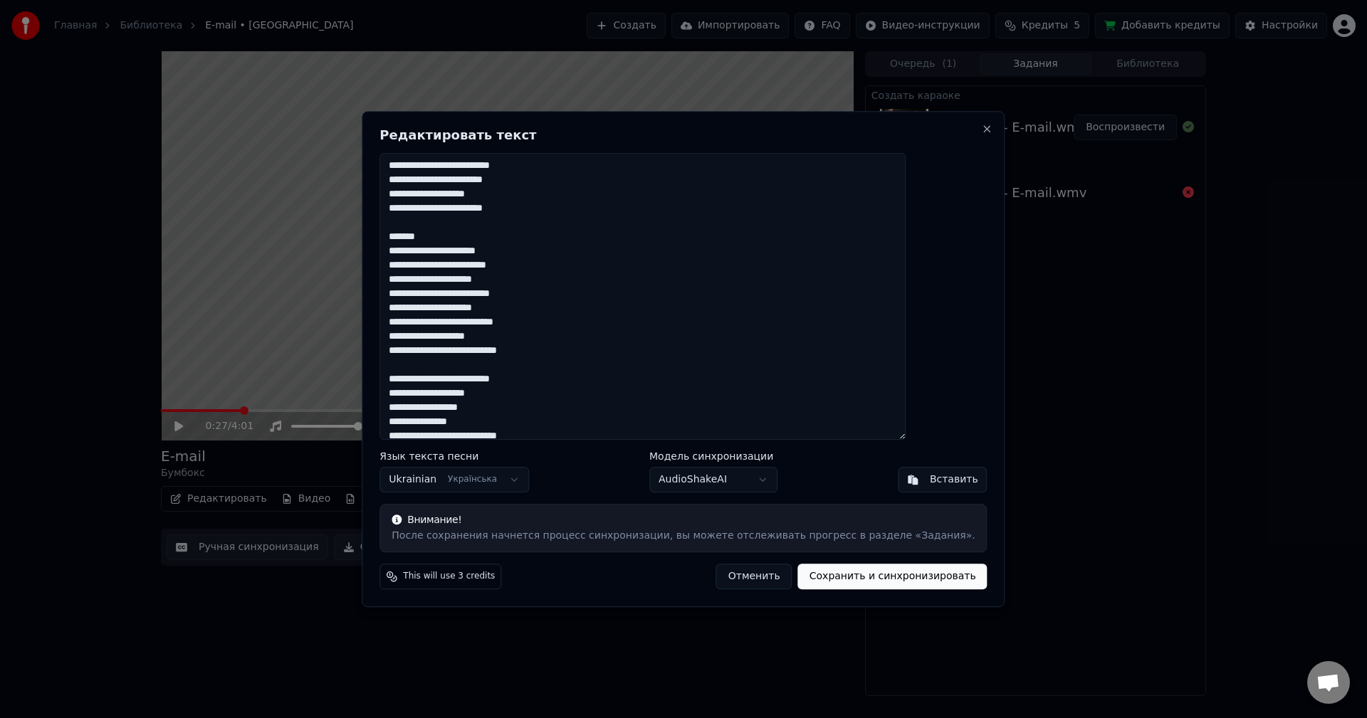
scroll to position [251, 0]
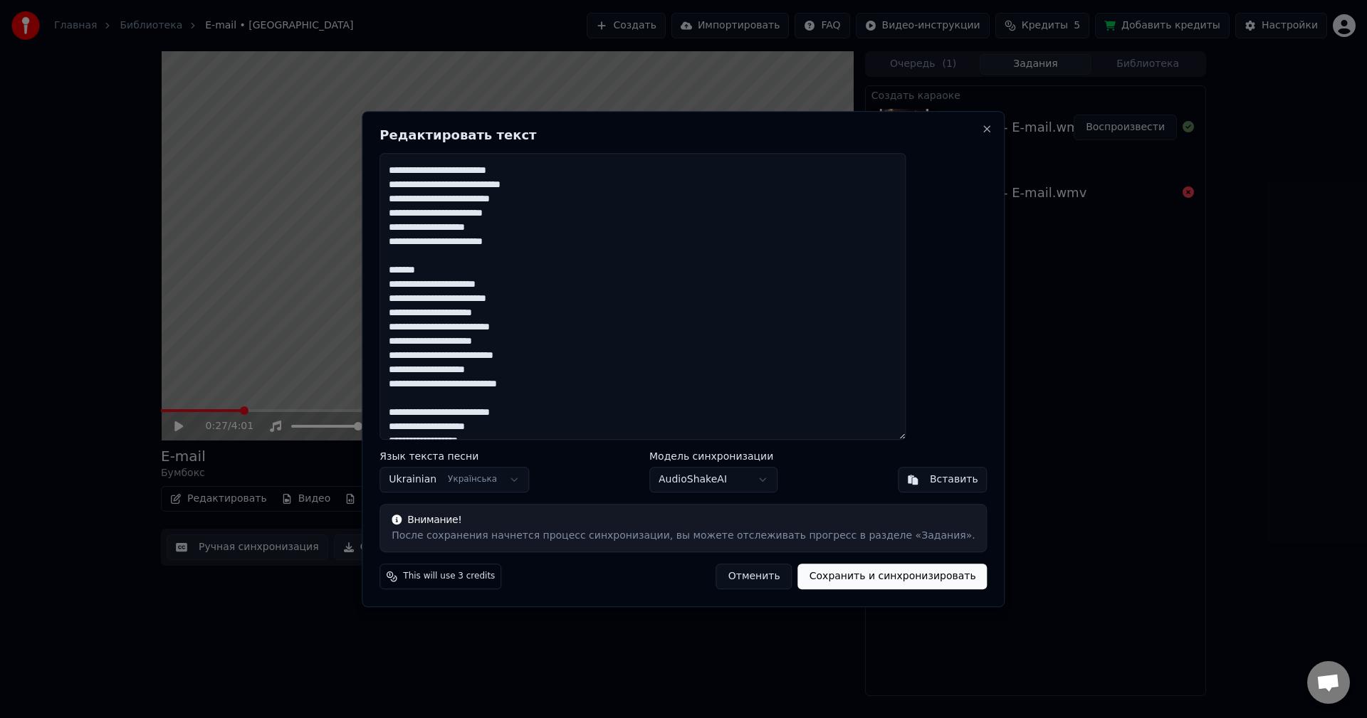
drag, startPoint x: 476, startPoint y: 269, endPoint x: 402, endPoint y: 268, distance: 74.0
click at [402, 268] on div "Редактировать текст Язык текста песни Ukrainian Українська Модель синхронизации…" at bounding box center [683, 359] width 643 height 496
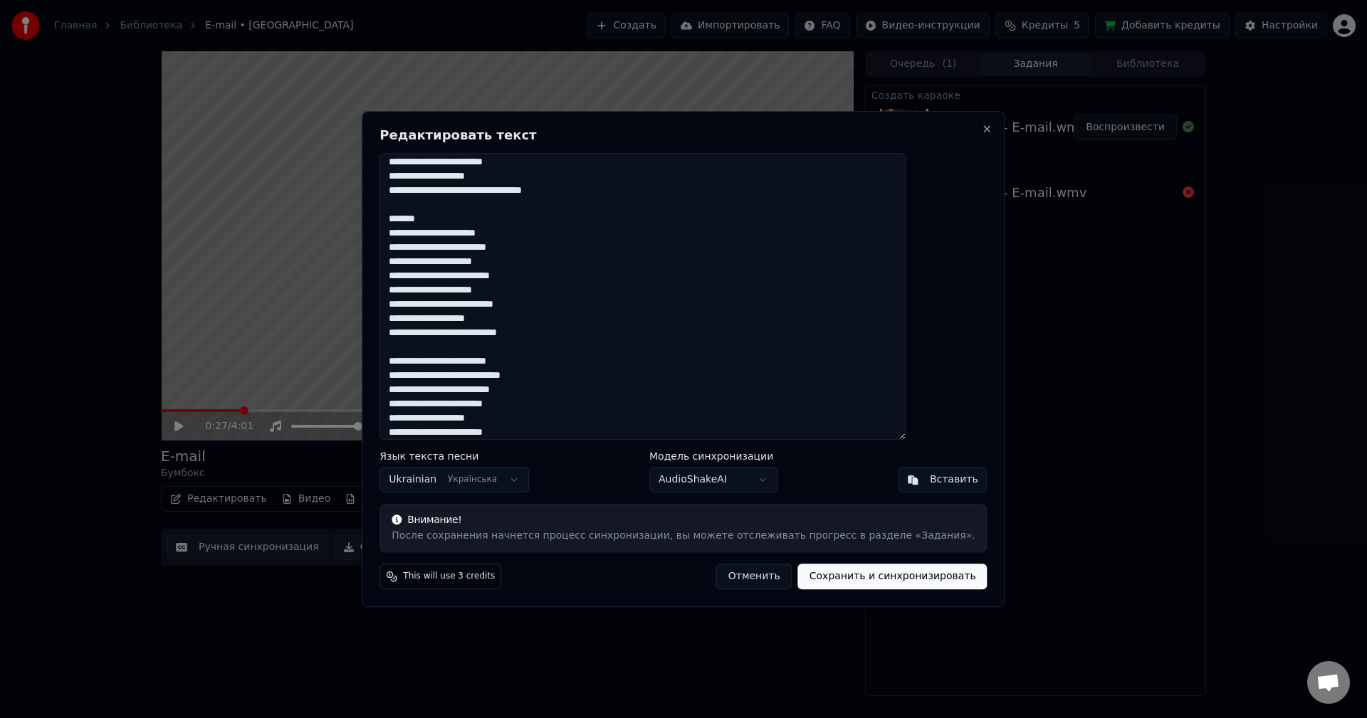
scroll to position [38, 0]
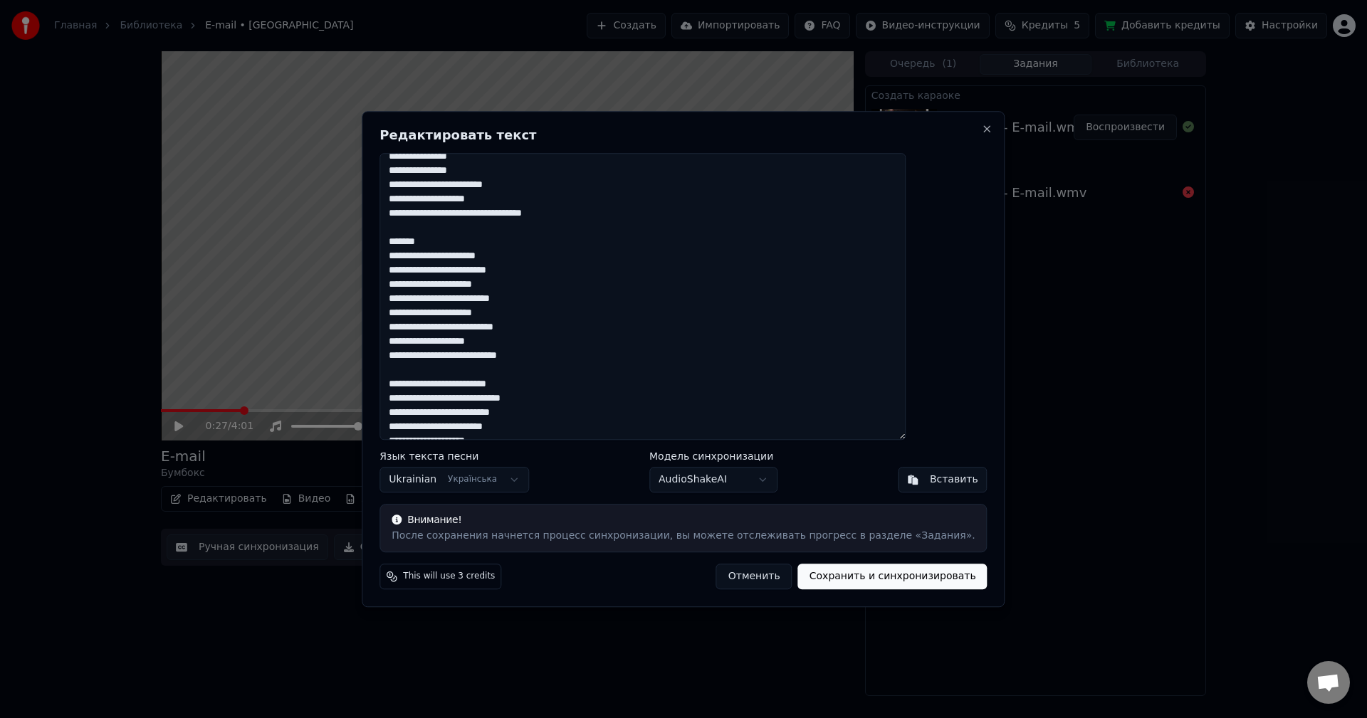
drag, startPoint x: 467, startPoint y: 242, endPoint x: 394, endPoint y: 241, distance: 72.6
click at [394, 241] on body "Главная Библиотека E-mail • Бумбокс Создать Импортировать FAQ Видео-инструкции …" at bounding box center [683, 359] width 1367 height 718
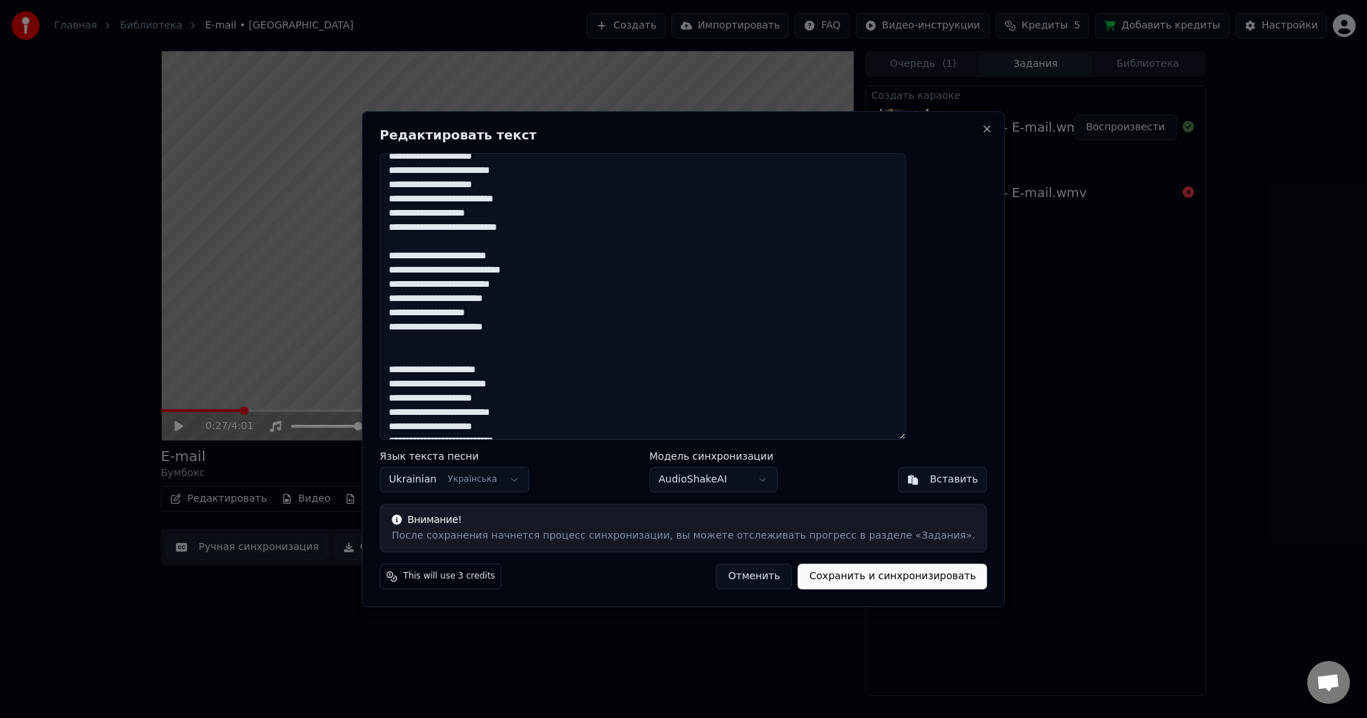
scroll to position [5, 0]
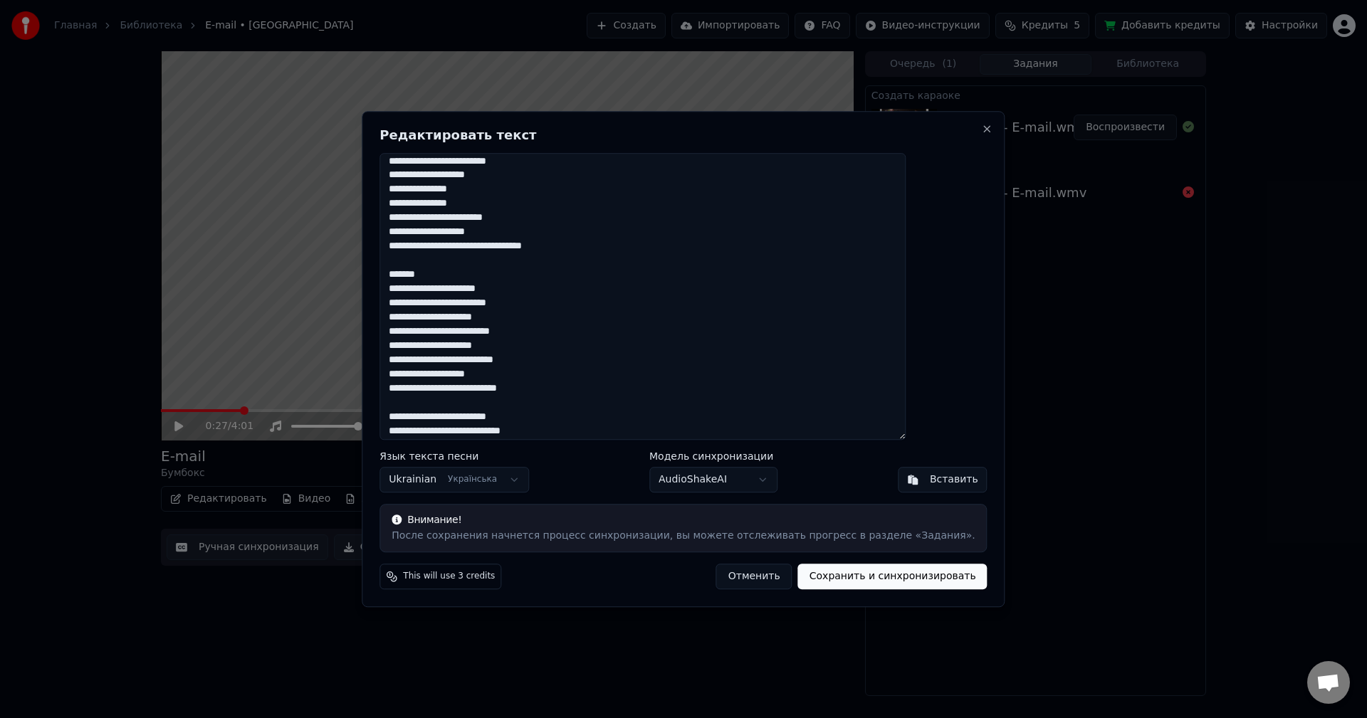
click at [504, 272] on textarea at bounding box center [642, 297] width 526 height 288
drag, startPoint x: 495, startPoint y: 276, endPoint x: 422, endPoint y: 276, distance: 72.6
click at [422, 276] on textarea at bounding box center [642, 297] width 526 height 288
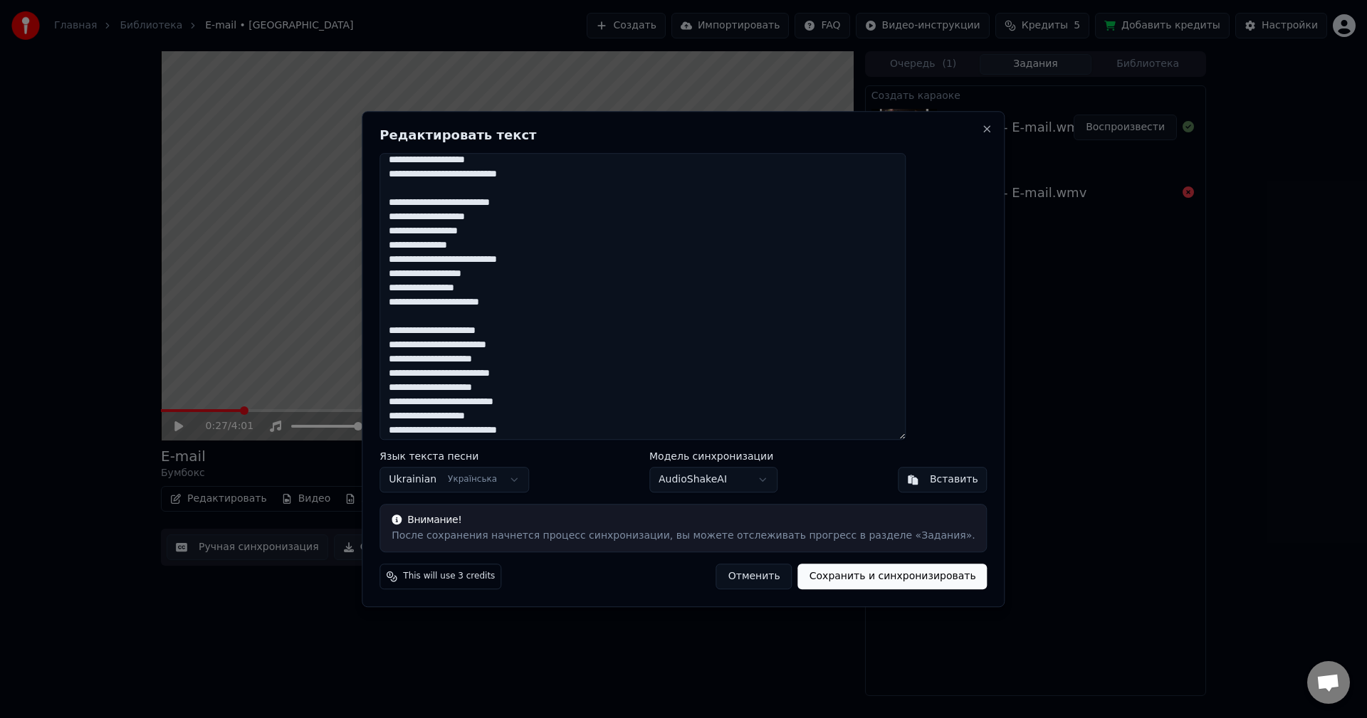
scroll to position [465, 0]
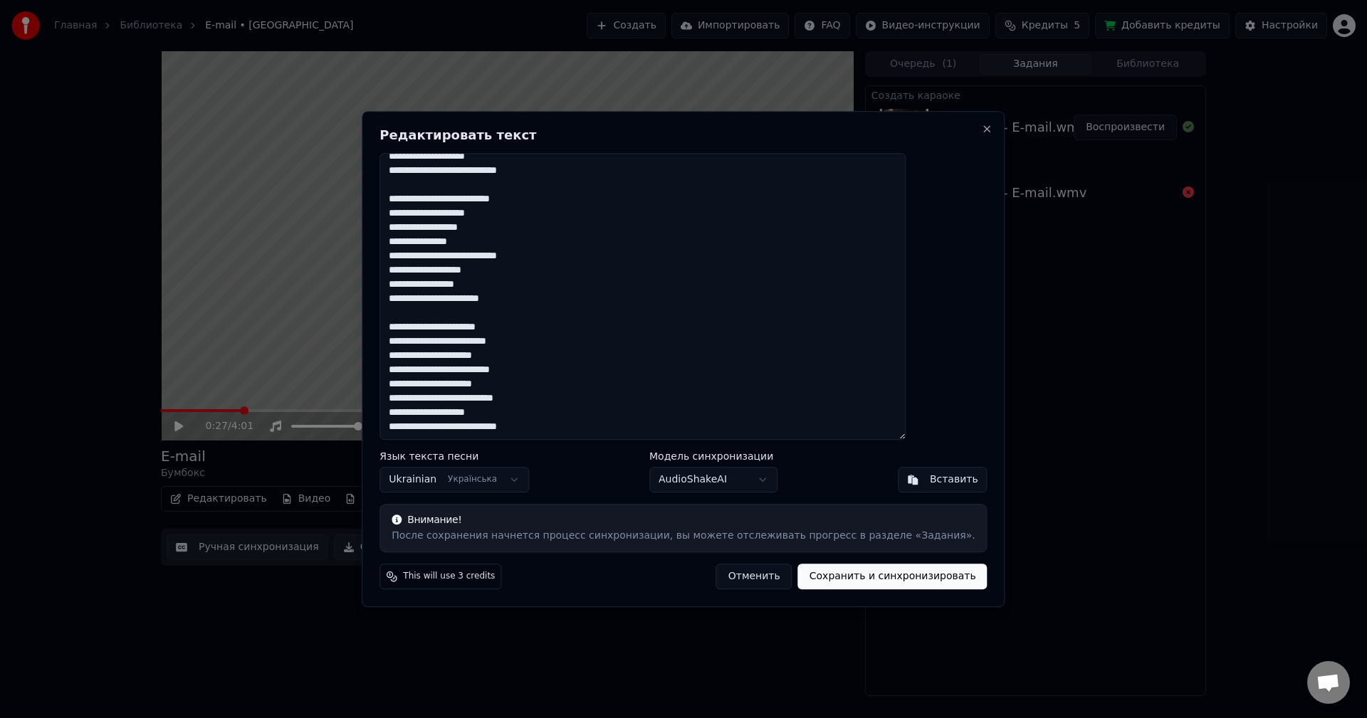
type textarea "**********"
click at [864, 575] on button "Сохранить и синхронизировать" at bounding box center [892, 577] width 189 height 26
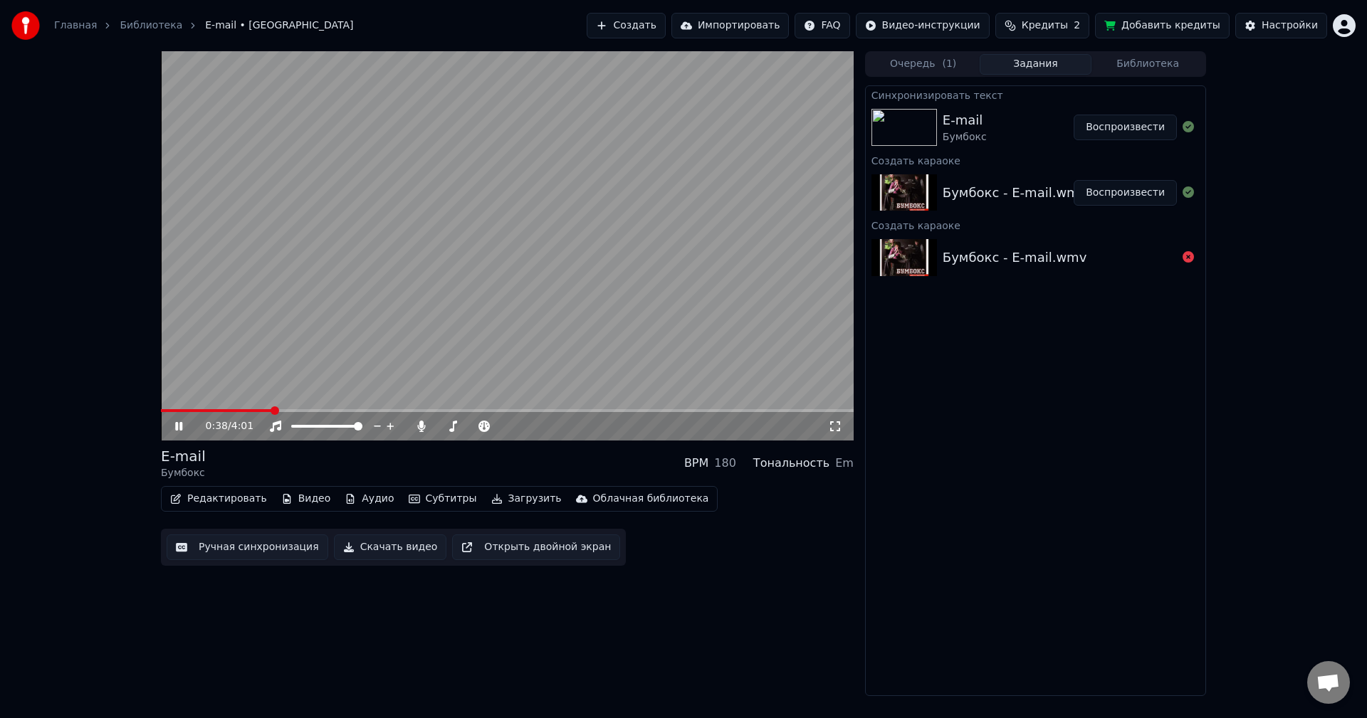
drag, startPoint x: 242, startPoint y: 408, endPoint x: 149, endPoint y: 412, distance: 93.4
click at [146, 415] on div "0:38 / 4:01 E-mail Бумбокс BPM 180 Тональность Em Редактировать Видео Аудио Суб…" at bounding box center [683, 373] width 1367 height 645
click at [1136, 126] on button "Воспроизвести" at bounding box center [1125, 128] width 103 height 26
click at [182, 424] on icon at bounding box center [188, 426] width 33 height 11
click at [742, 409] on span at bounding box center [507, 410] width 693 height 3
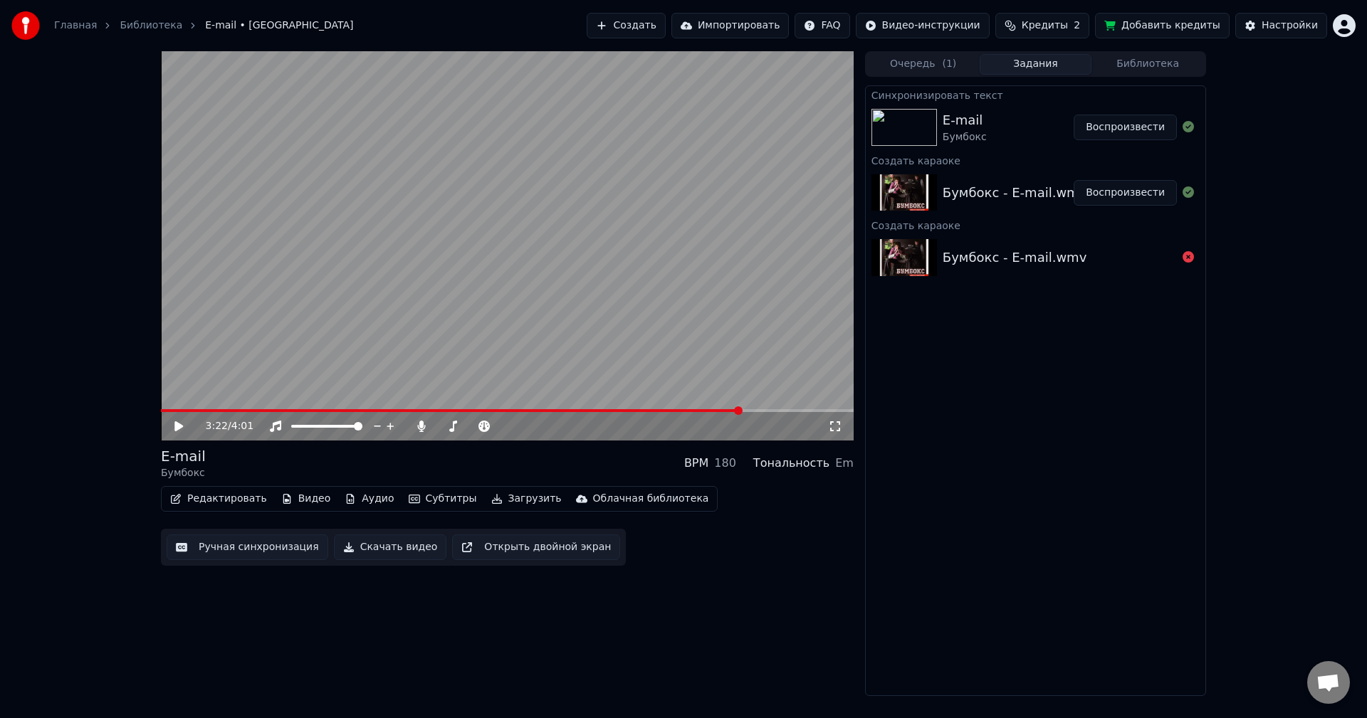
click at [176, 424] on icon at bounding box center [188, 426] width 33 height 11
drag, startPoint x: 298, startPoint y: 407, endPoint x: 246, endPoint y: 407, distance: 51.3
click at [248, 407] on video at bounding box center [507, 245] width 693 height 389
click at [182, 425] on icon at bounding box center [178, 426] width 9 height 10
click at [169, 410] on span at bounding box center [165, 410] width 9 height 3
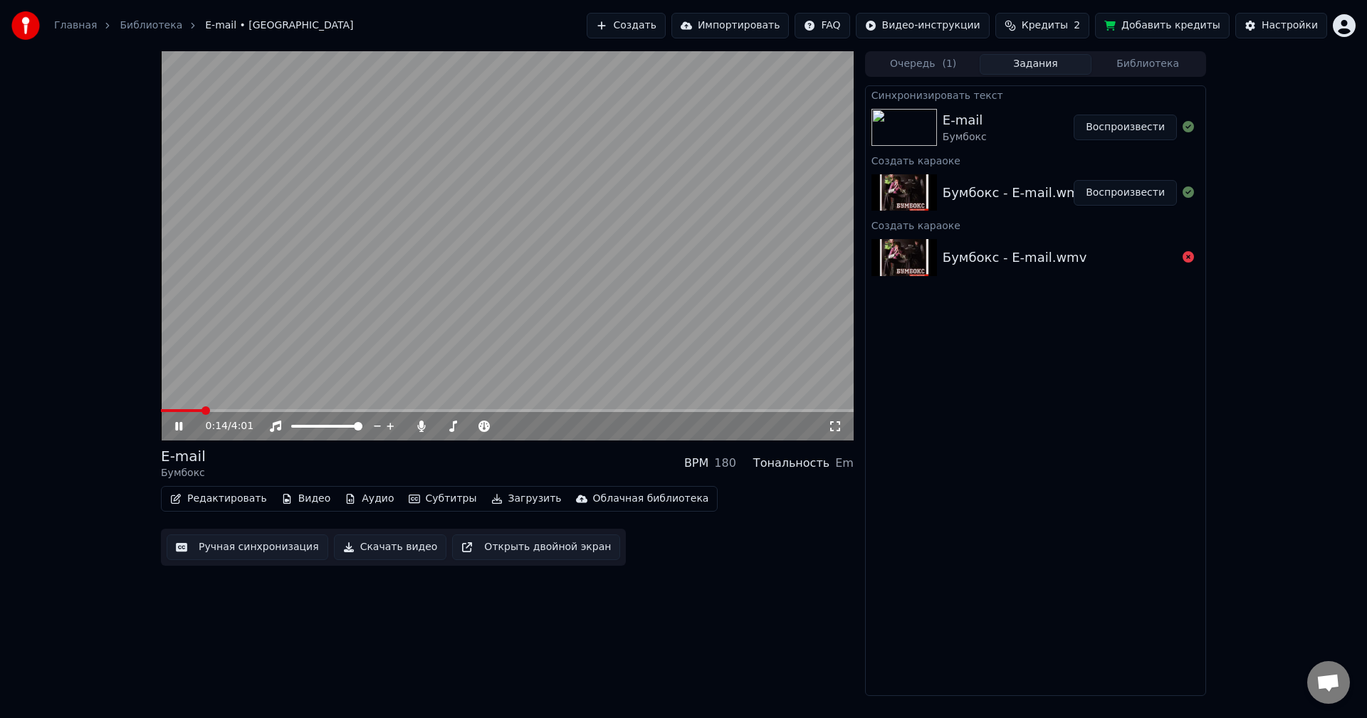
click at [176, 434] on div "0:14 / 4:01" at bounding box center [507, 426] width 681 height 14
click at [177, 431] on icon at bounding box center [178, 426] width 7 height 9
click at [545, 426] on span at bounding box center [535, 426] width 71 height 3
click at [184, 427] on icon at bounding box center [188, 426] width 33 height 11
click at [535, 428] on span at bounding box center [535, 426] width 9 height 9
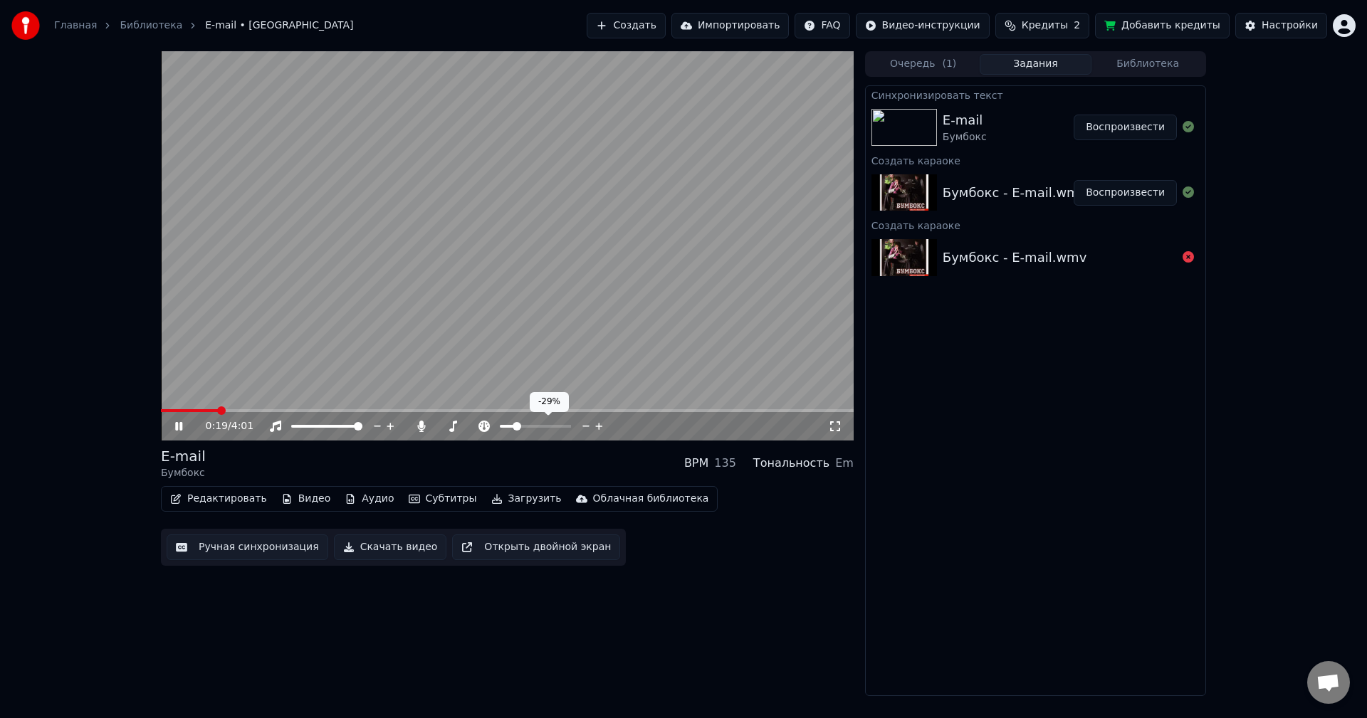
click at [509, 428] on span at bounding box center [507, 426] width 15 height 3
click at [571, 423] on span at bounding box center [566, 426] width 9 height 9
click at [534, 431] on span at bounding box center [534, 426] width 9 height 9
click at [175, 425] on icon at bounding box center [188, 426] width 33 height 11
click at [490, 496] on button "Загрузить" at bounding box center [527, 499] width 82 height 20
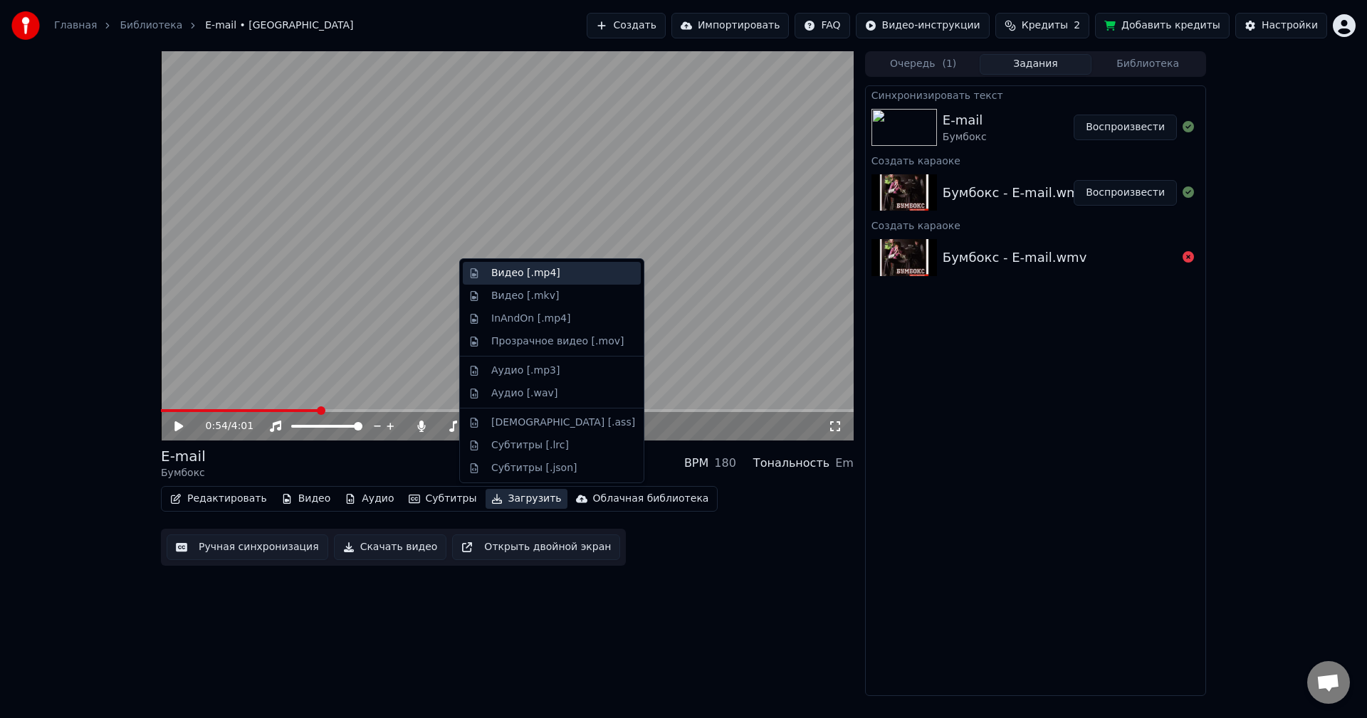
click at [521, 273] on div "Видео [.mp4]" at bounding box center [525, 273] width 69 height 14
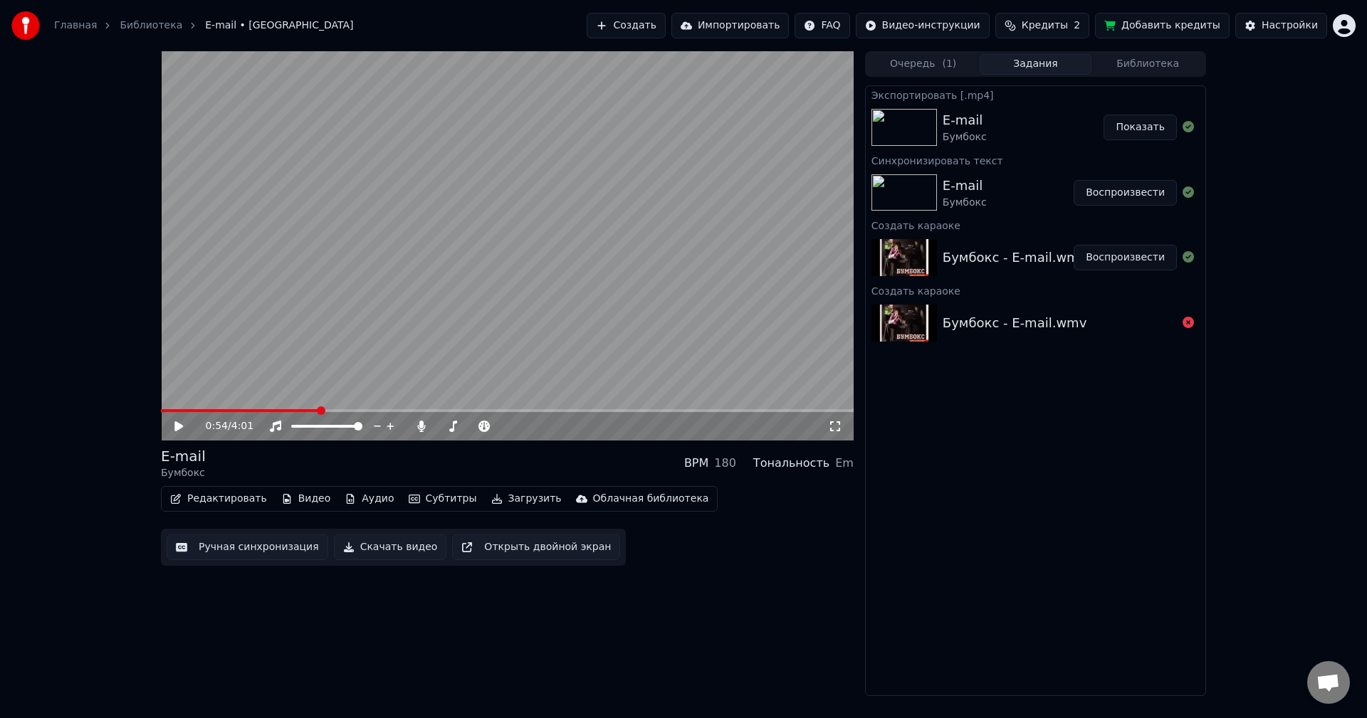
click at [1165, 123] on button "Показать" at bounding box center [1139, 128] width 73 height 26
click at [1050, 199] on div "E-mail Бумбокс" at bounding box center [1008, 193] width 131 height 34
click at [1125, 198] on button "Воспроизвести" at bounding box center [1125, 193] width 103 height 26
click at [457, 431] on div at bounding box center [486, 426] width 115 height 14
click at [456, 423] on div at bounding box center [486, 426] width 115 height 14
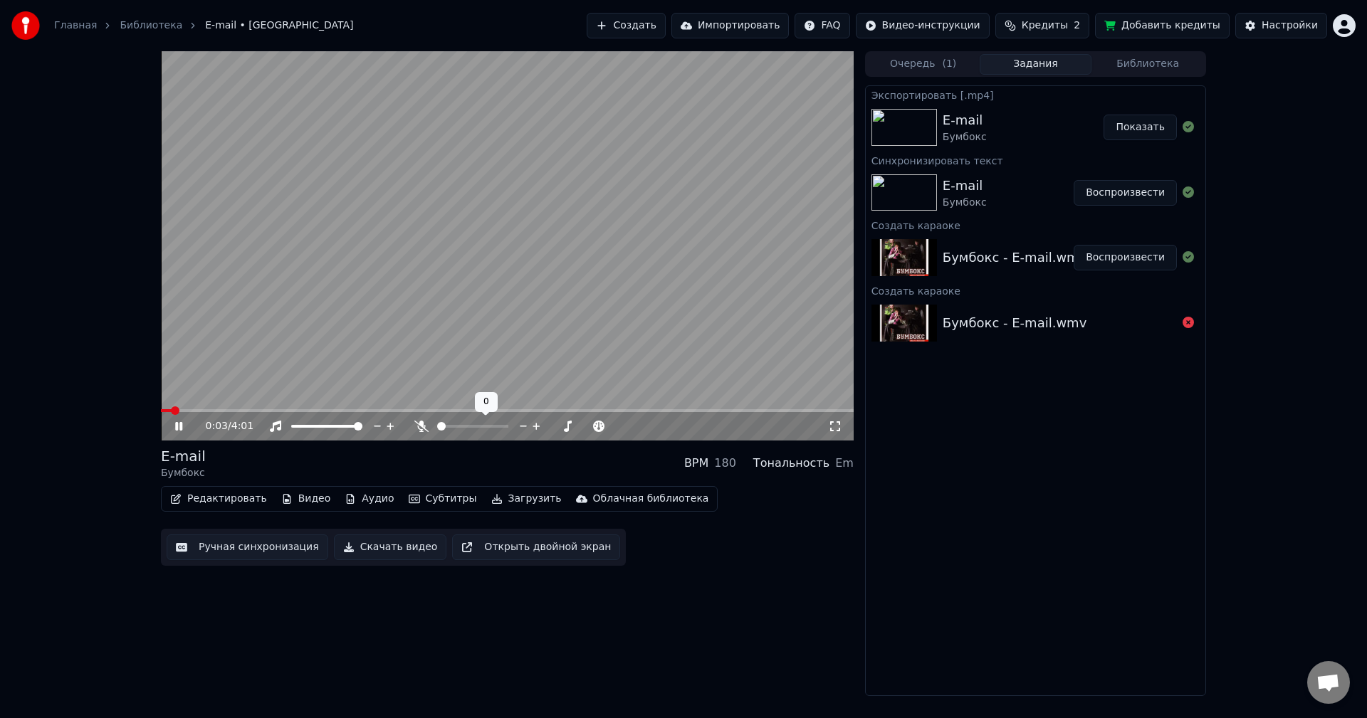
click at [437, 428] on span at bounding box center [437, 426] width 0 height 3
click at [182, 429] on icon at bounding box center [178, 426] width 7 height 9
click at [511, 500] on button "Загрузить" at bounding box center [527, 499] width 82 height 20
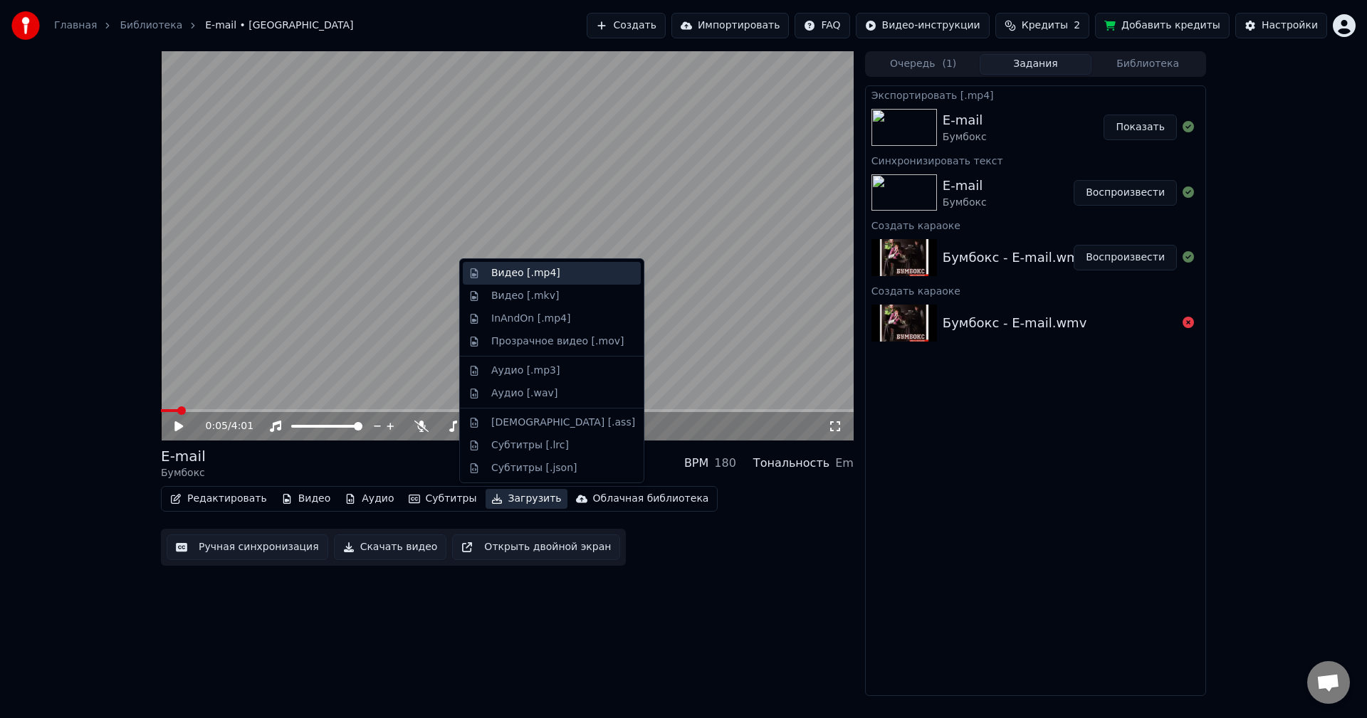
click at [525, 271] on div "Видео [.mp4]" at bounding box center [525, 273] width 69 height 14
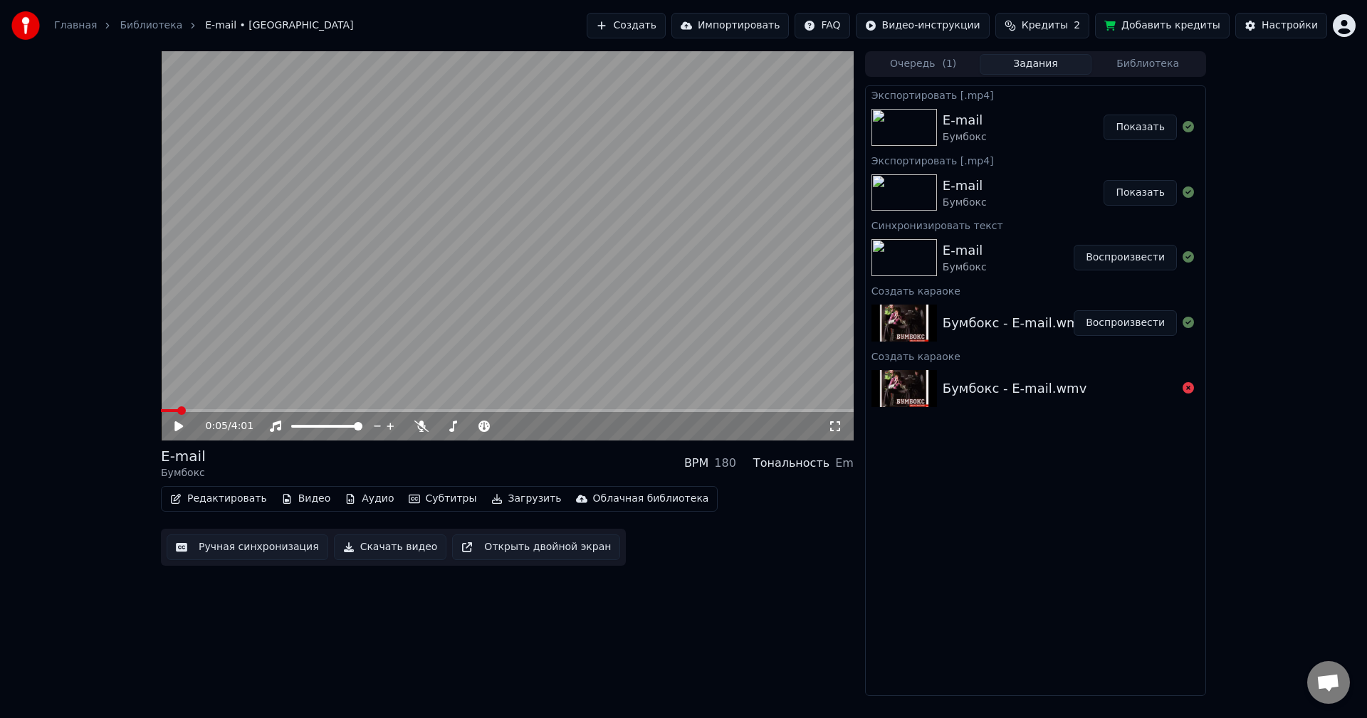
click at [1112, 135] on button "Показать" at bounding box center [1139, 128] width 73 height 26
click at [1264, 154] on div "0:05 / 4:01 E-mail Бумбокс BPM 180 Тональность Em Редактировать Видео Аудио Суб…" at bounding box center [683, 373] width 1367 height 645
click at [1134, 201] on button "Показать" at bounding box center [1139, 193] width 73 height 26
click at [1165, 663] on div "Экспортировать [.mp4] E-mail Бумбокс Показать Экспортировать [.mp4] E-mail Бумб…" at bounding box center [1035, 390] width 341 height 611
click at [437, 428] on span at bounding box center [472, 426] width 71 height 3
